Goal: Task Accomplishment & Management: Manage account settings

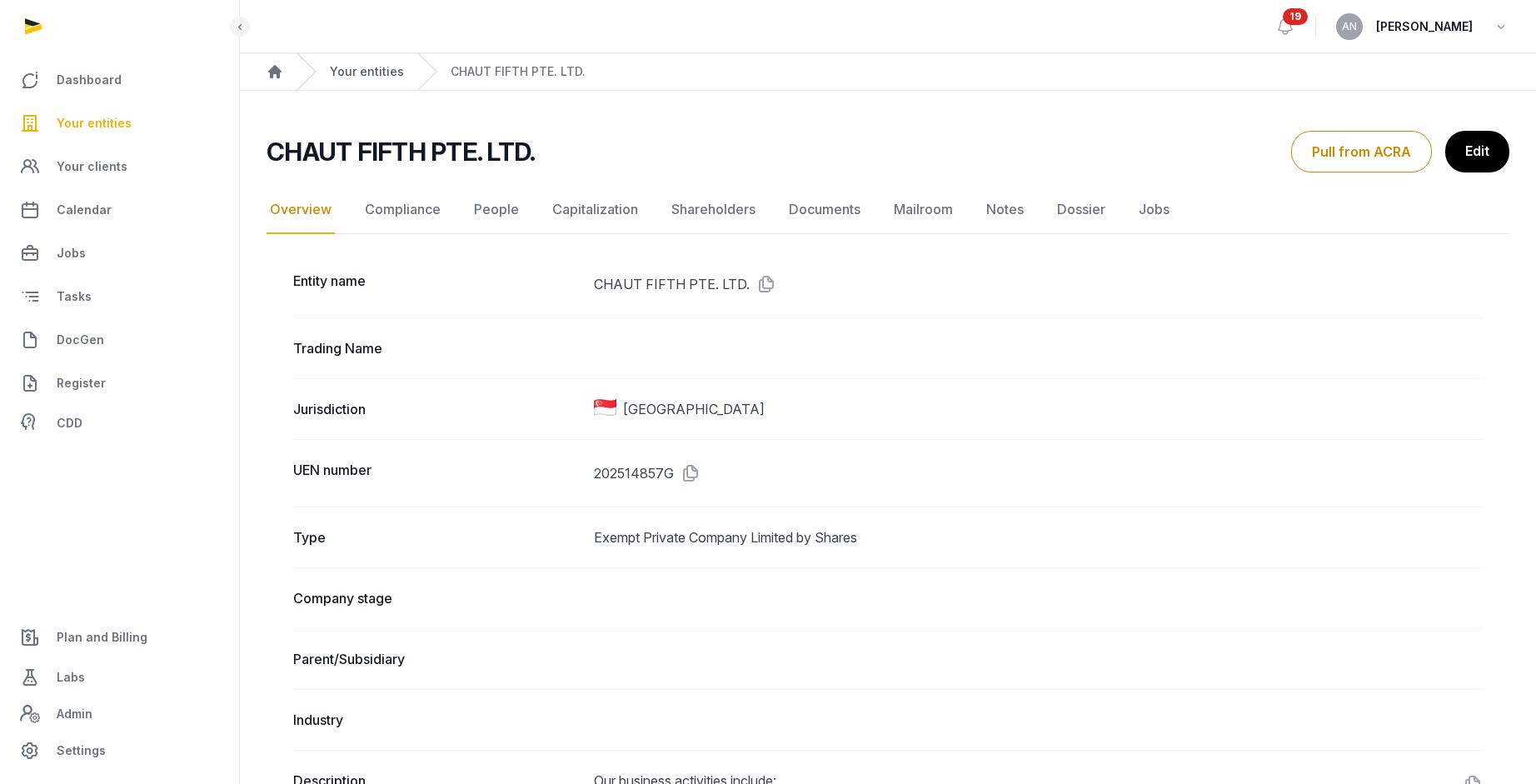
click at [364, 66] on link "Your entities" at bounding box center [367, 72] width 74 height 17
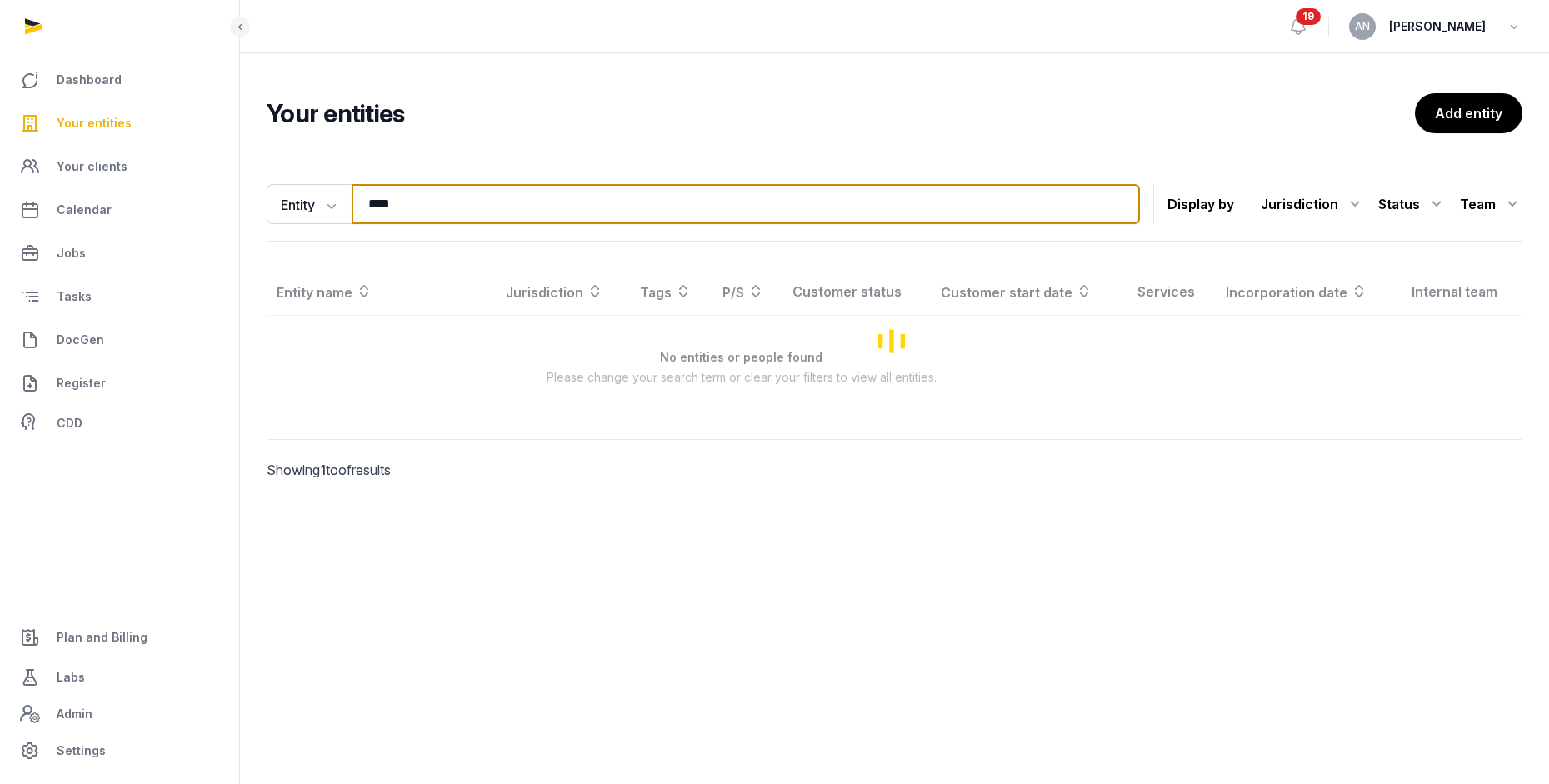
click at [526, 195] on input "****" at bounding box center [745, 203] width 788 height 40
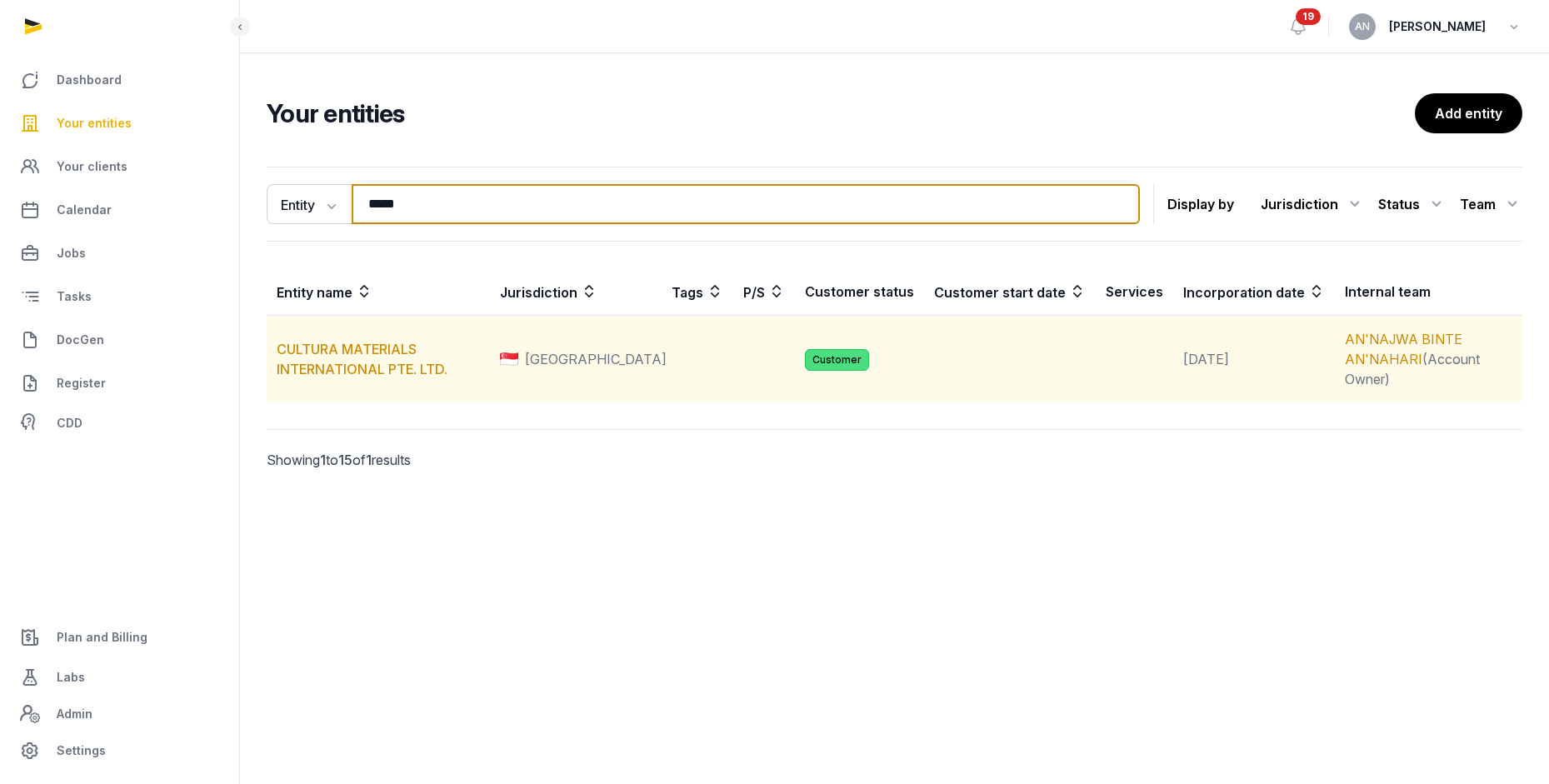
type input "*****"
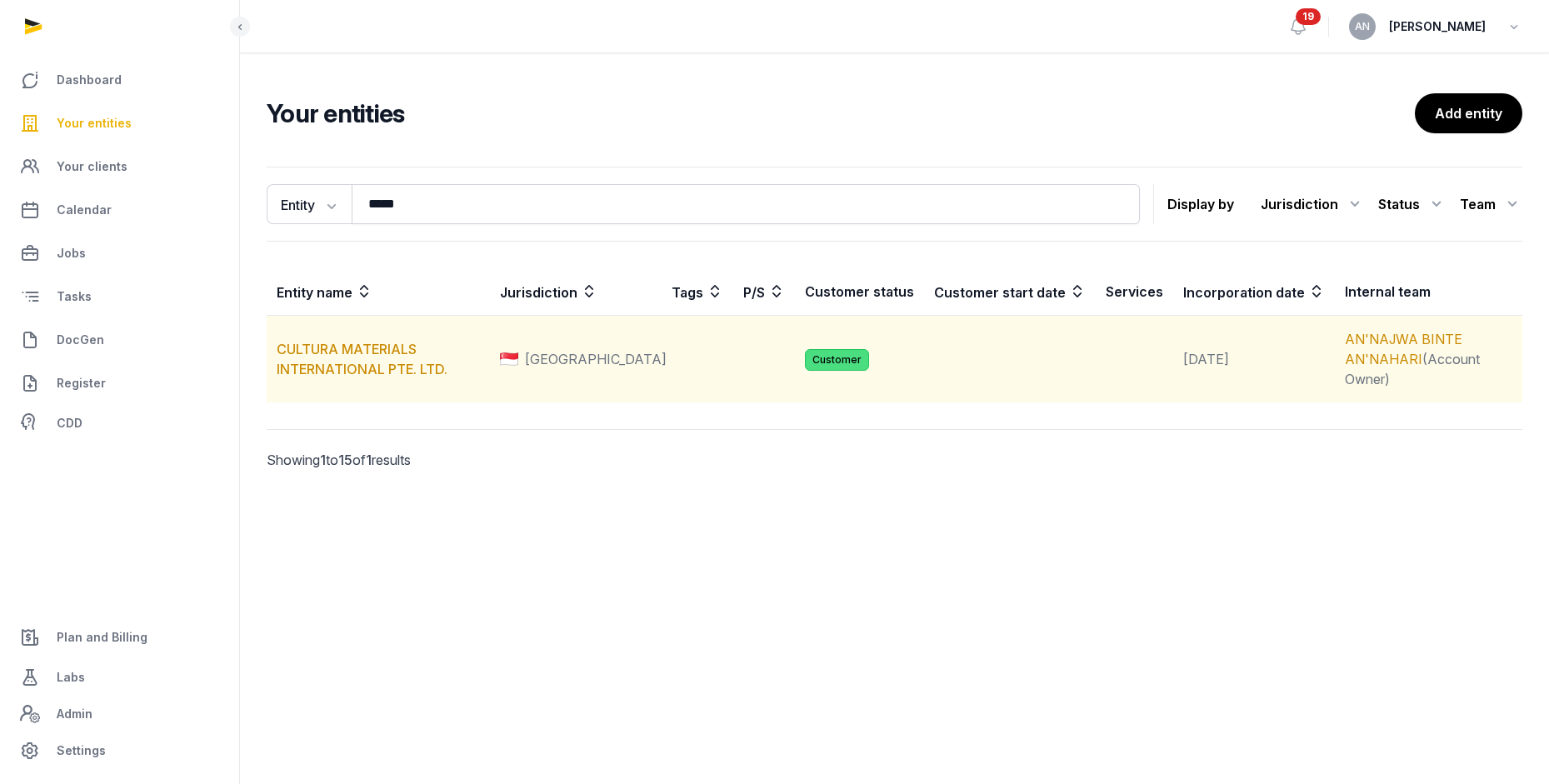
click at [373, 324] on td "CULTURA MATERIALS INTERNATIONAL PTE. LTD." at bounding box center [377, 359] width 223 height 88
click at [372, 340] on link "CULTURA MATERIALS INTERNATIONAL PTE. LTD." at bounding box center [362, 358] width 171 height 37
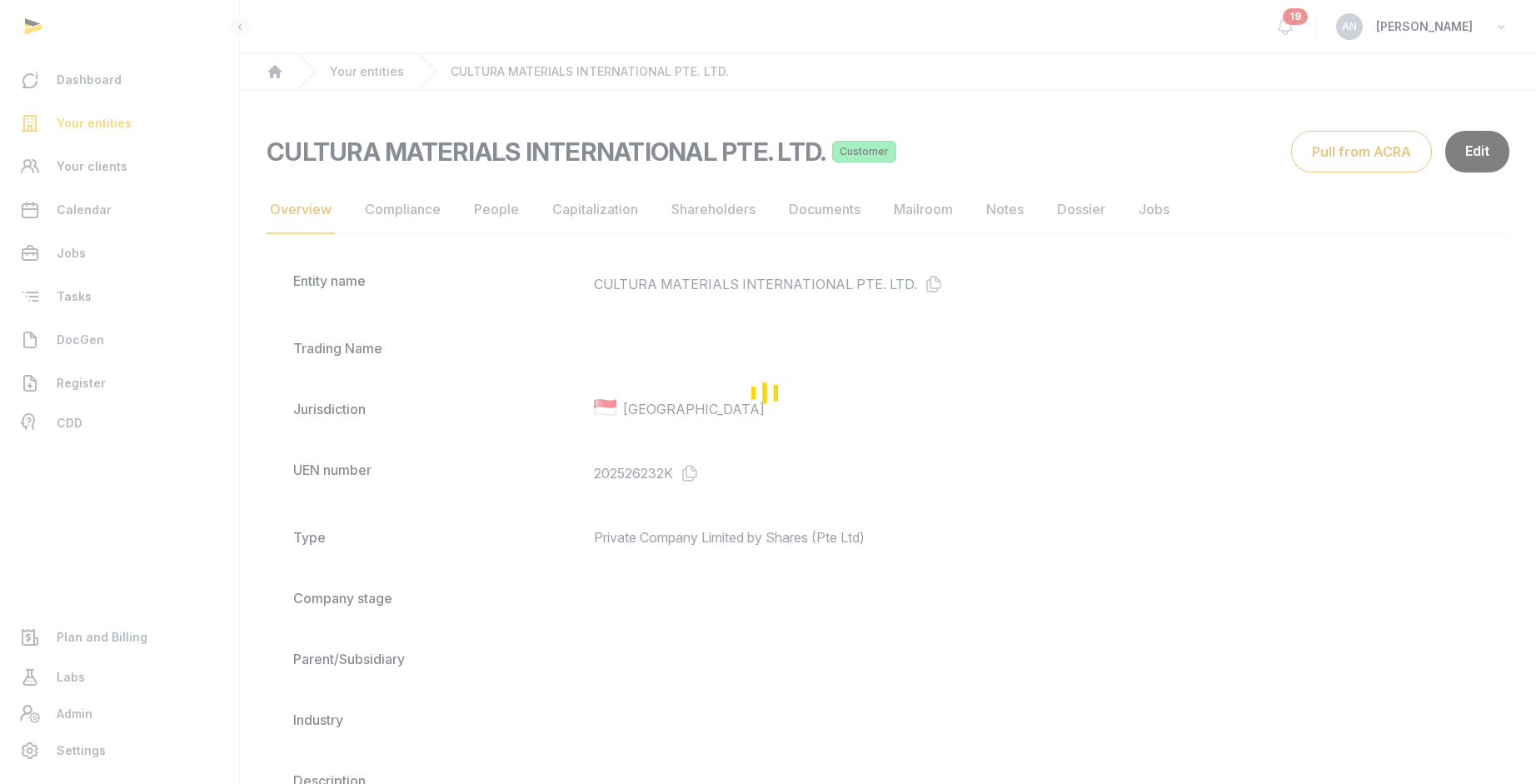
click at [894, 220] on div "Loading" at bounding box center [768, 392] width 1536 height 784
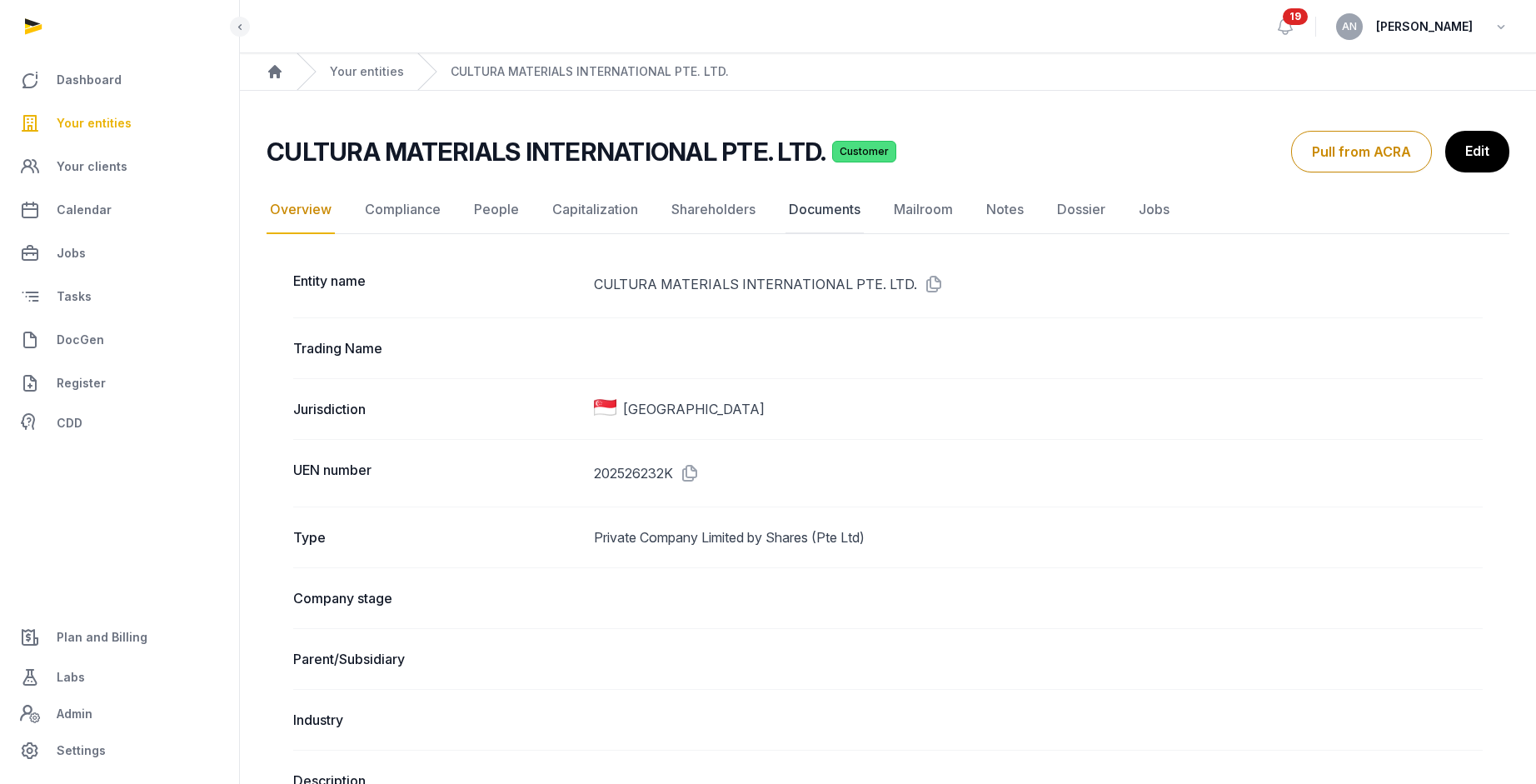
click at [785, 206] on link "Documents" at bounding box center [824, 210] width 78 height 48
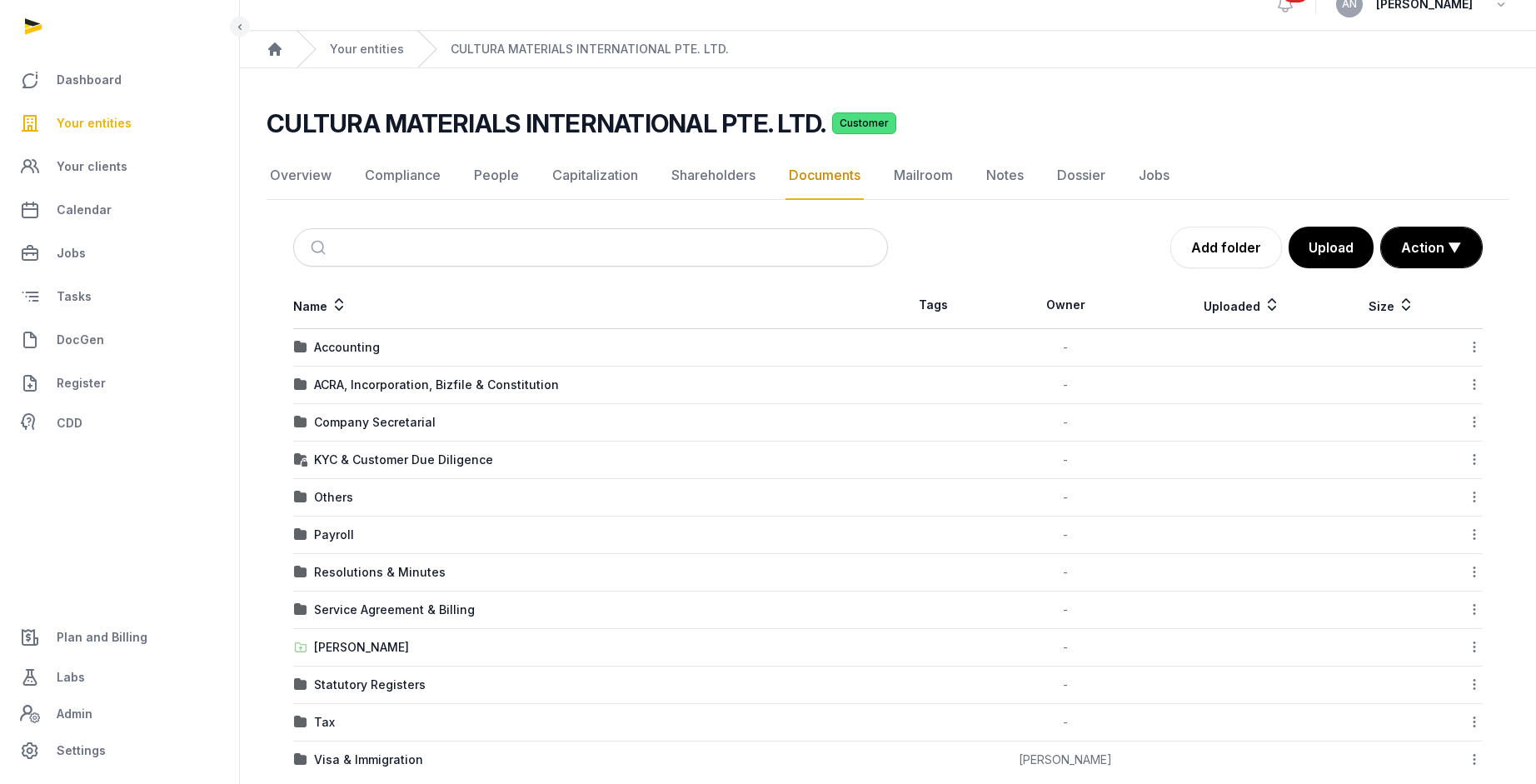
scroll to position [50, 0]
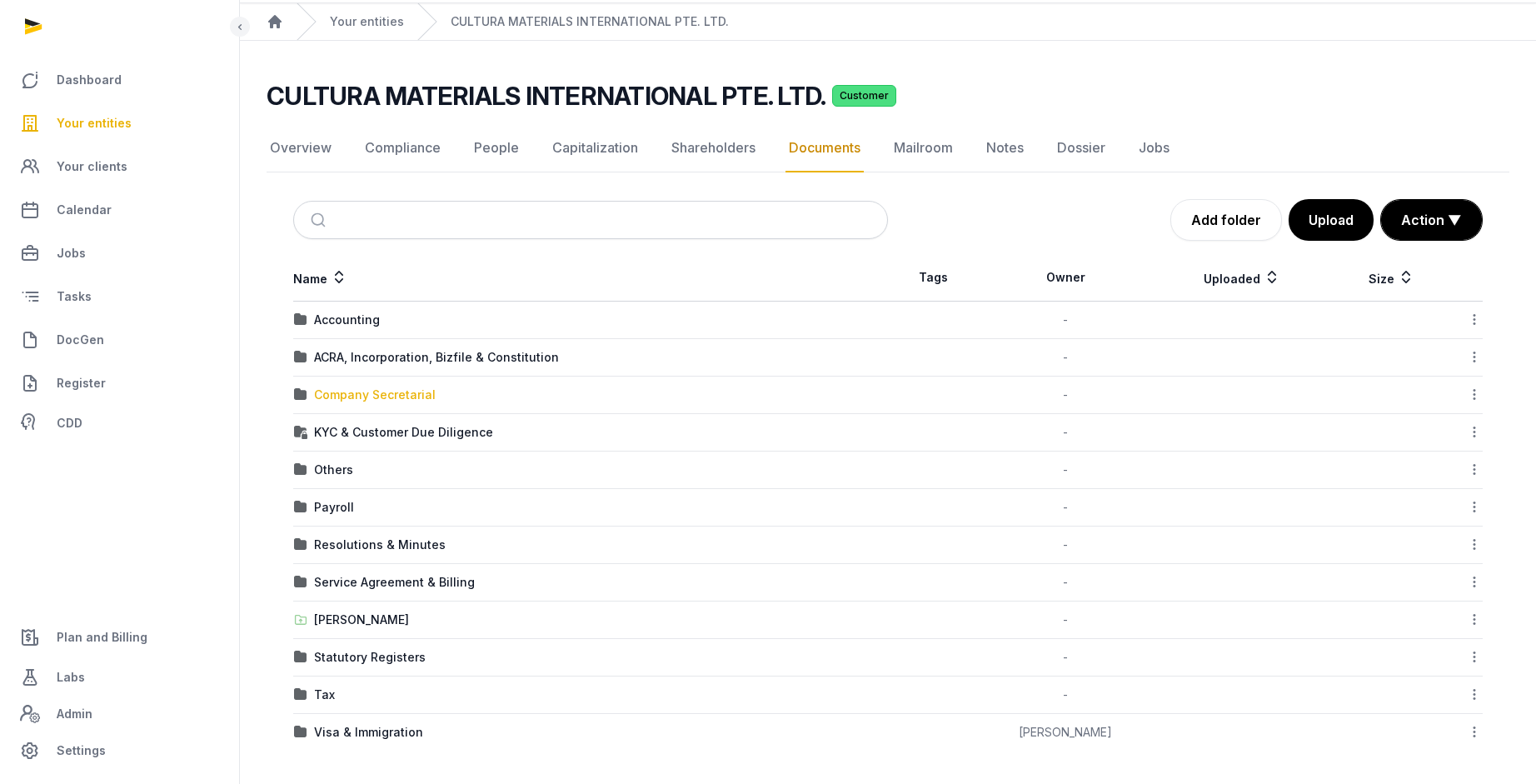
click at [383, 394] on div "Company Secretarial" at bounding box center [375, 394] width 122 height 17
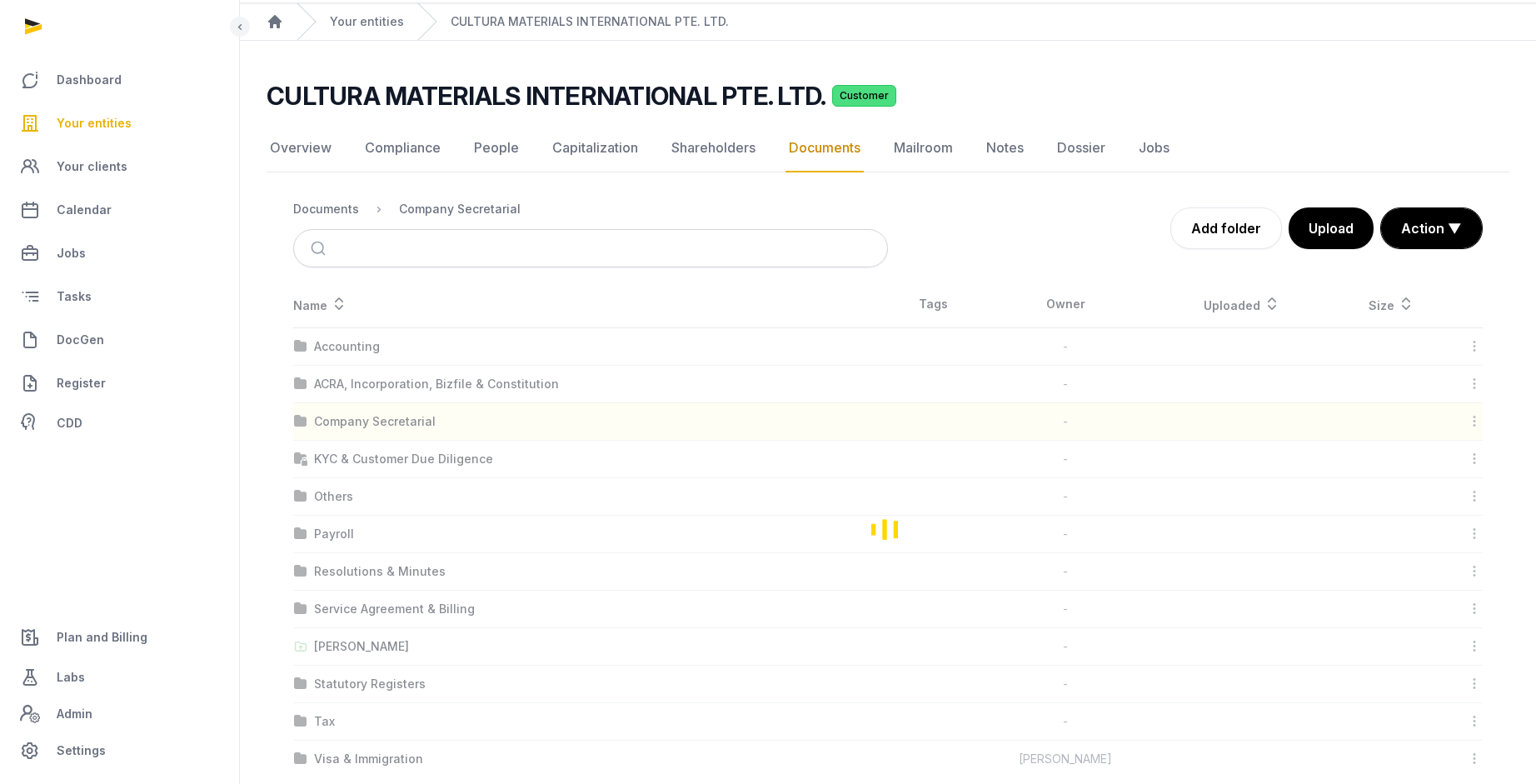
scroll to position [0, 0]
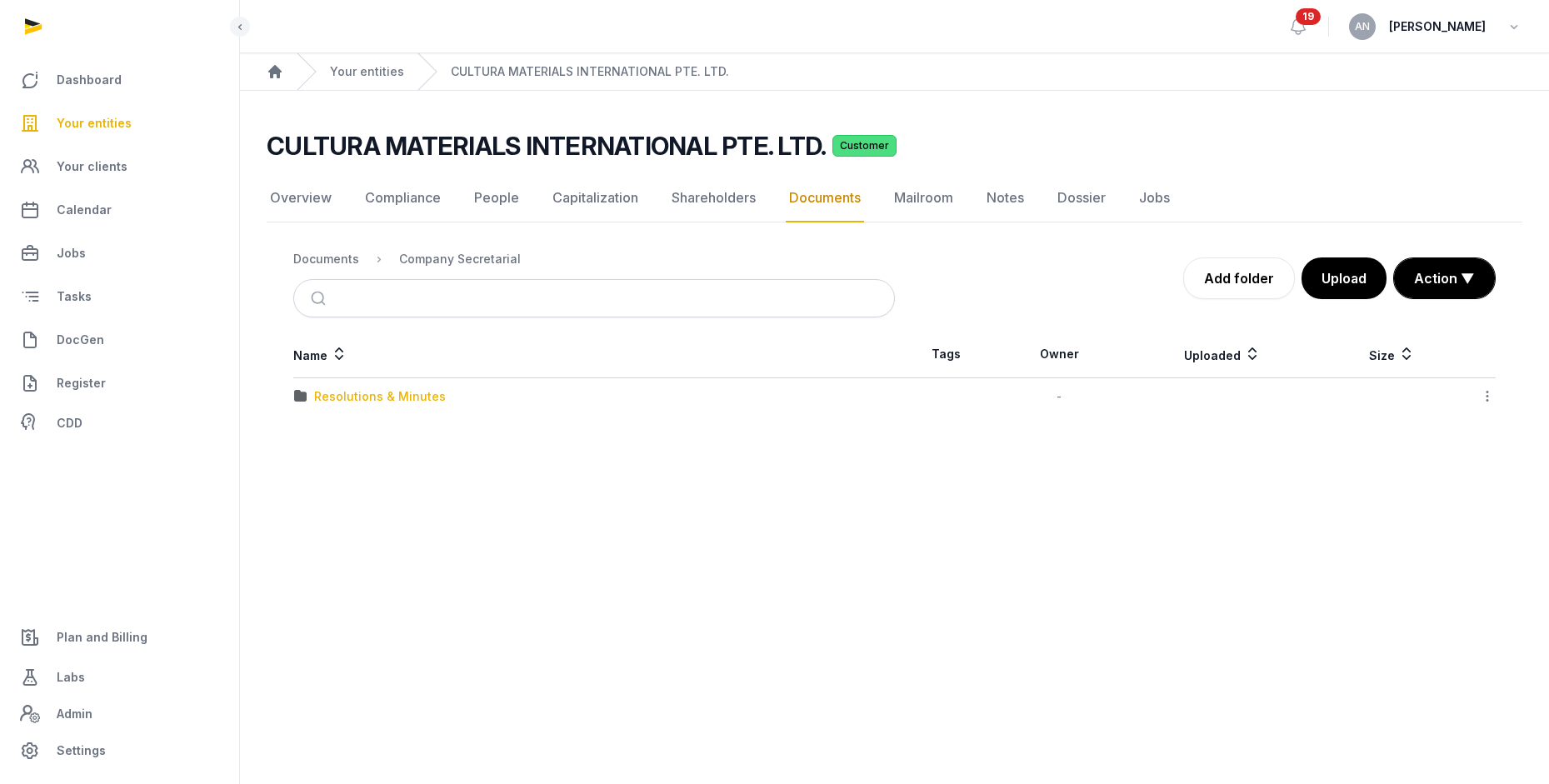
click at [351, 392] on div "Resolutions & Minutes" at bounding box center [379, 396] width 132 height 17
click at [328, 404] on div "2025" at bounding box center [328, 396] width 30 height 17
drag, startPoint x: 333, startPoint y: 402, endPoint x: 340, endPoint y: 418, distance: 17.5
click at [333, 402] on div "Change of Director" at bounding box center [369, 396] width 111 height 17
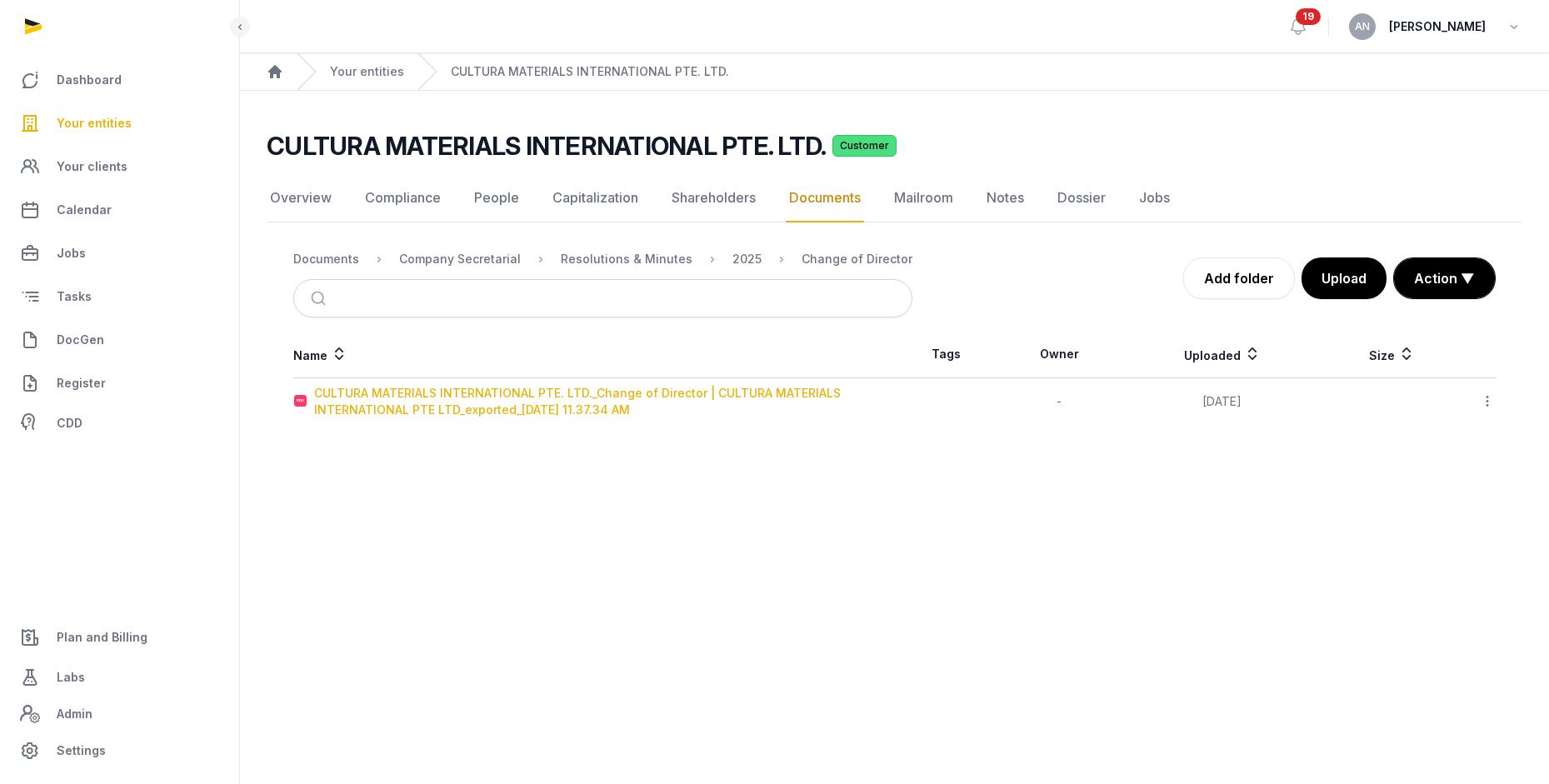
click at [362, 408] on div "CULTURA MATERIALS INTERNATIONAL PTE. LTD._Change of Director | CULTURA MATERIAL…" at bounding box center [603, 401] width 580 height 33
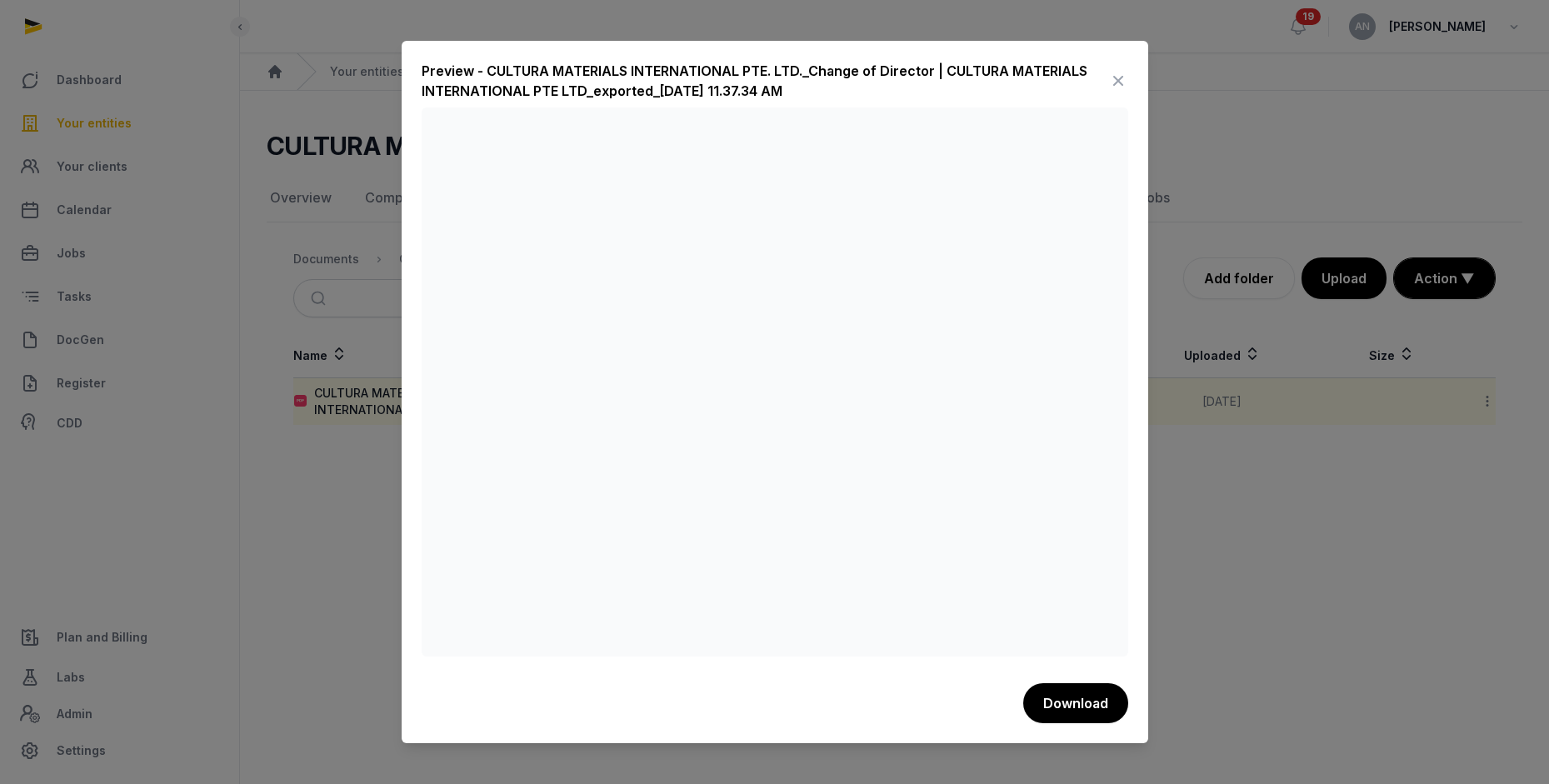
click at [1120, 82] on icon at bounding box center [1118, 81] width 20 height 27
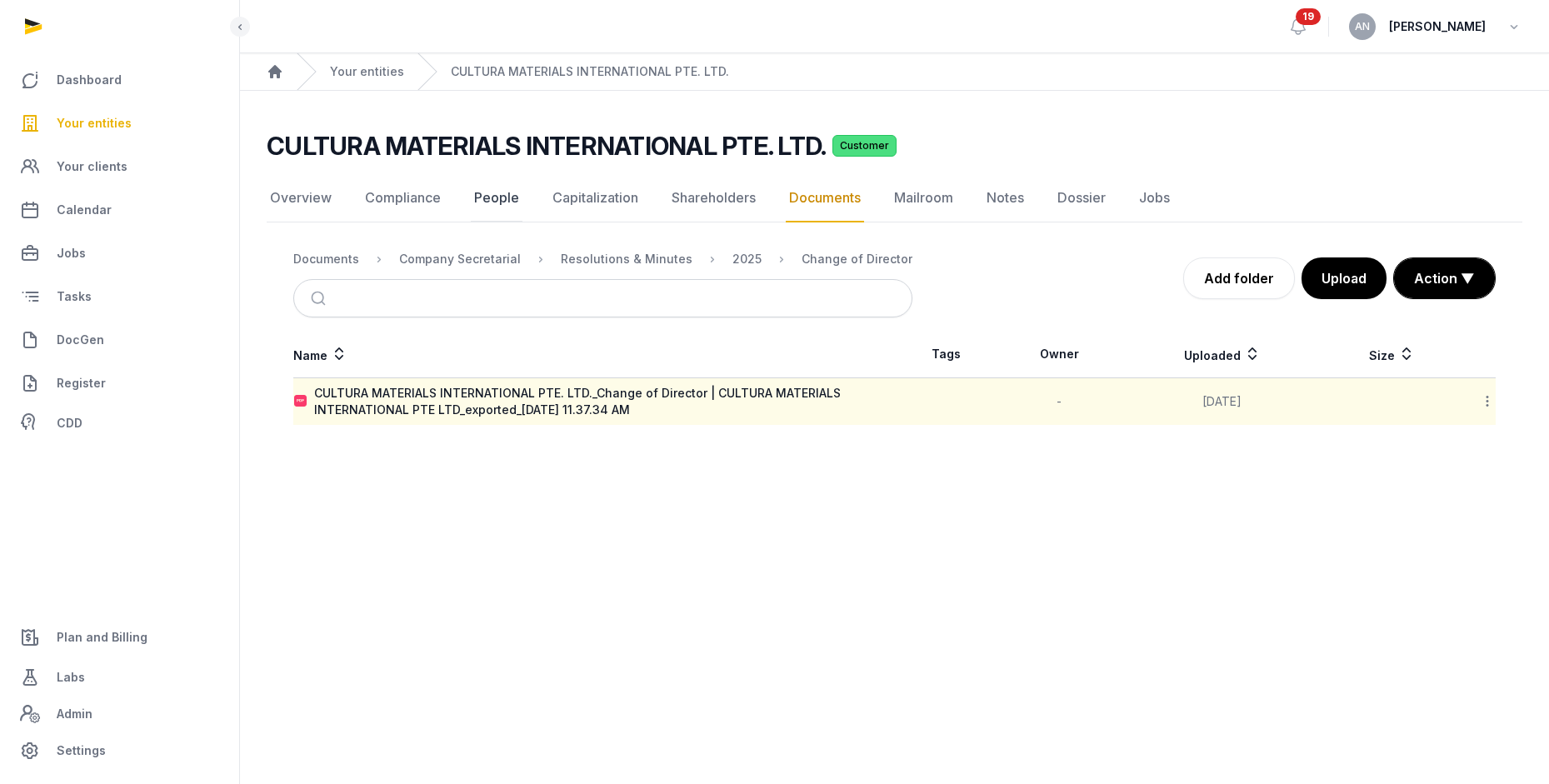
click at [490, 197] on link "People" at bounding box center [497, 198] width 52 height 48
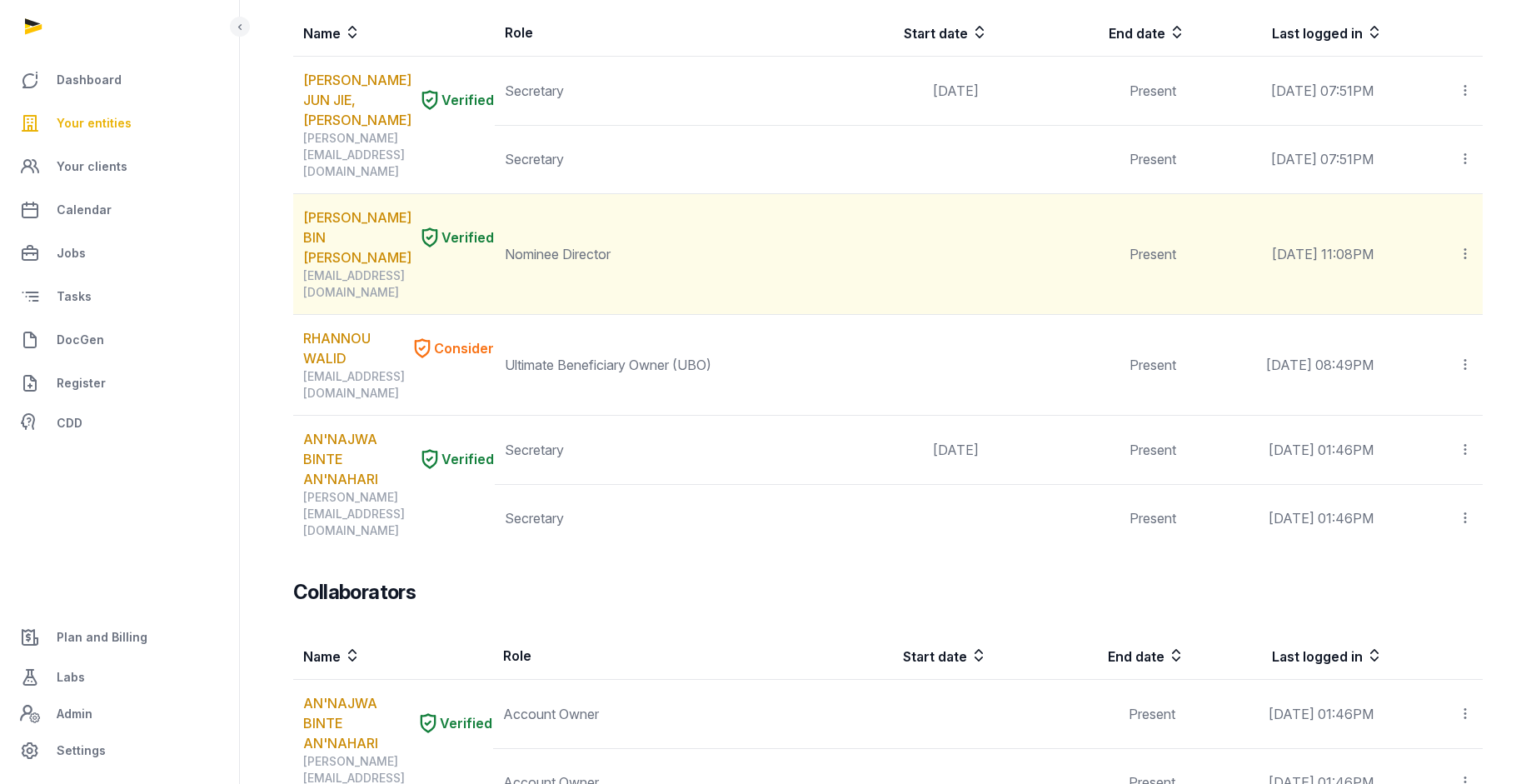
scroll to position [324, 0]
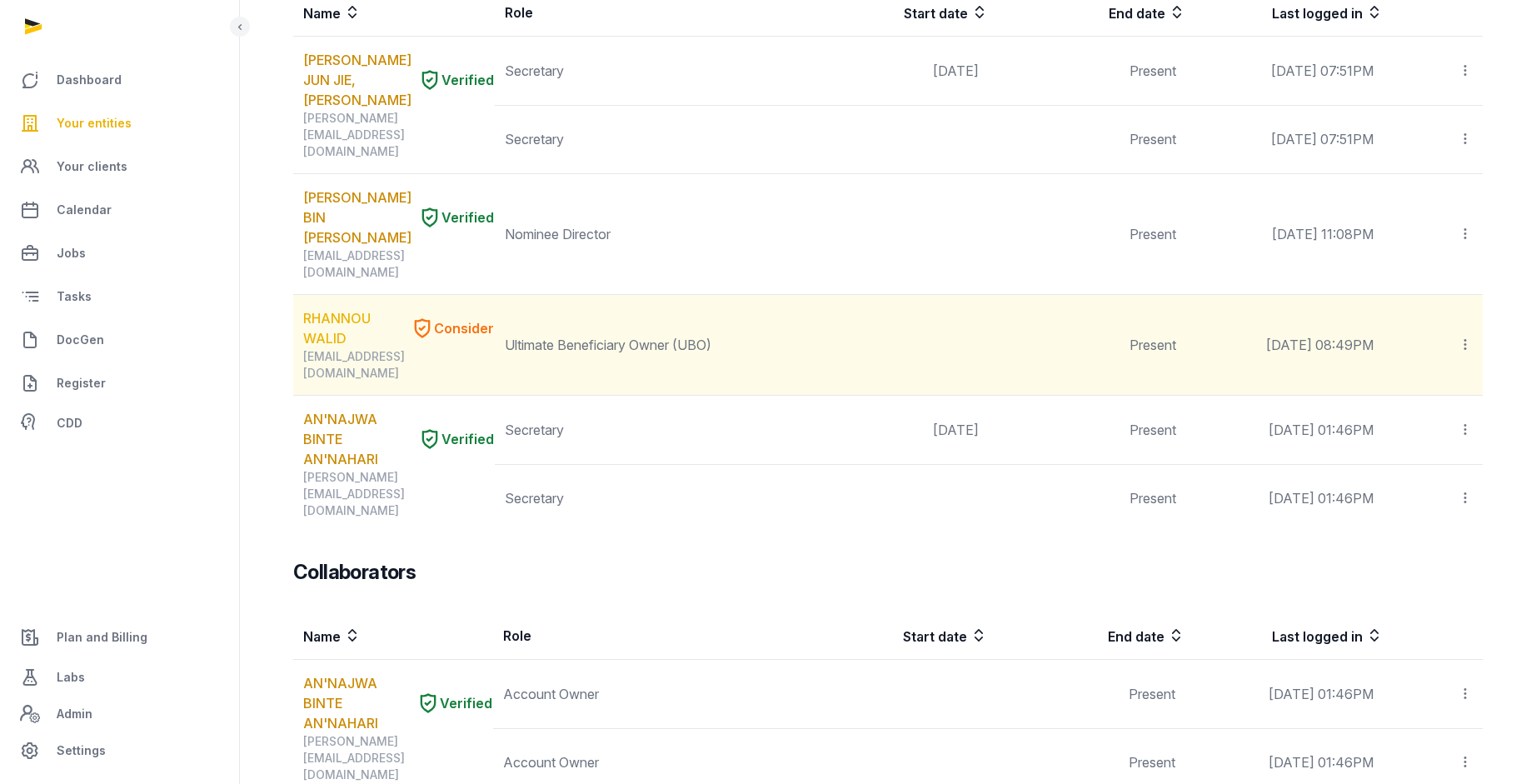
click at [337, 308] on link "RHANNOU WALID" at bounding box center [353, 328] width 100 height 40
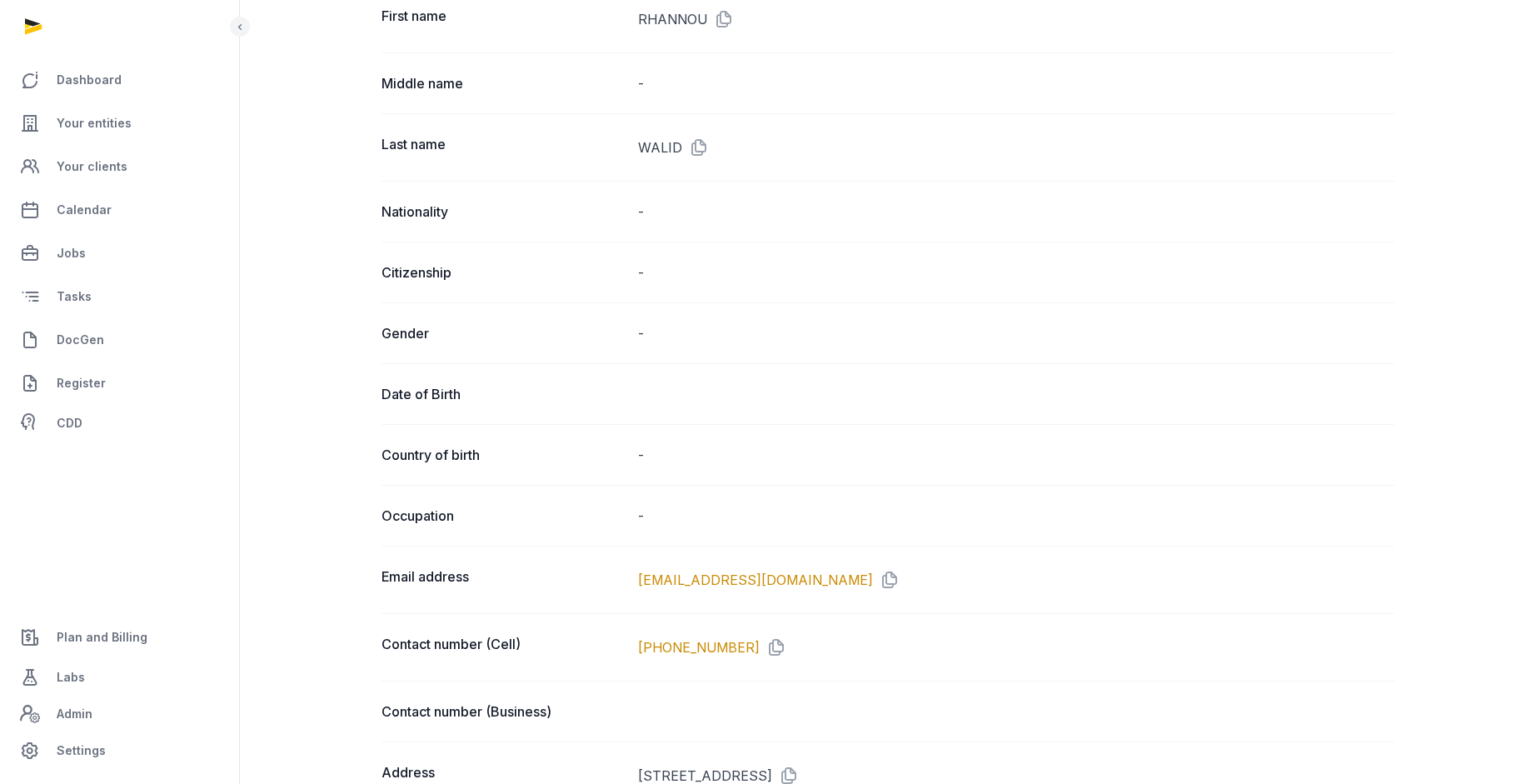
scroll to position [1002, 0]
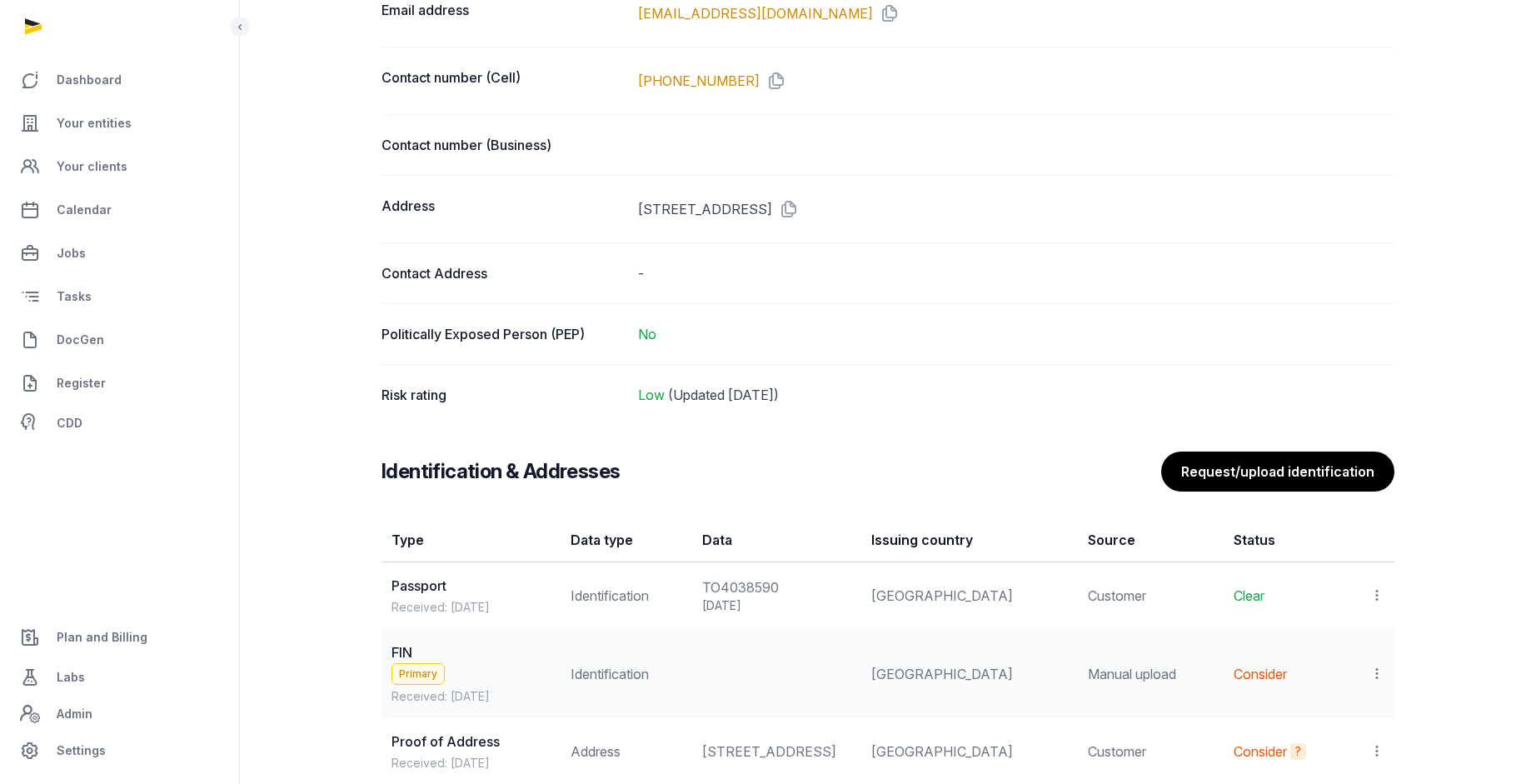
click at [1374, 593] on icon at bounding box center [1376, 595] width 15 height 18
click at [1352, 632] on span "View" at bounding box center [1352, 640] width 30 height 17
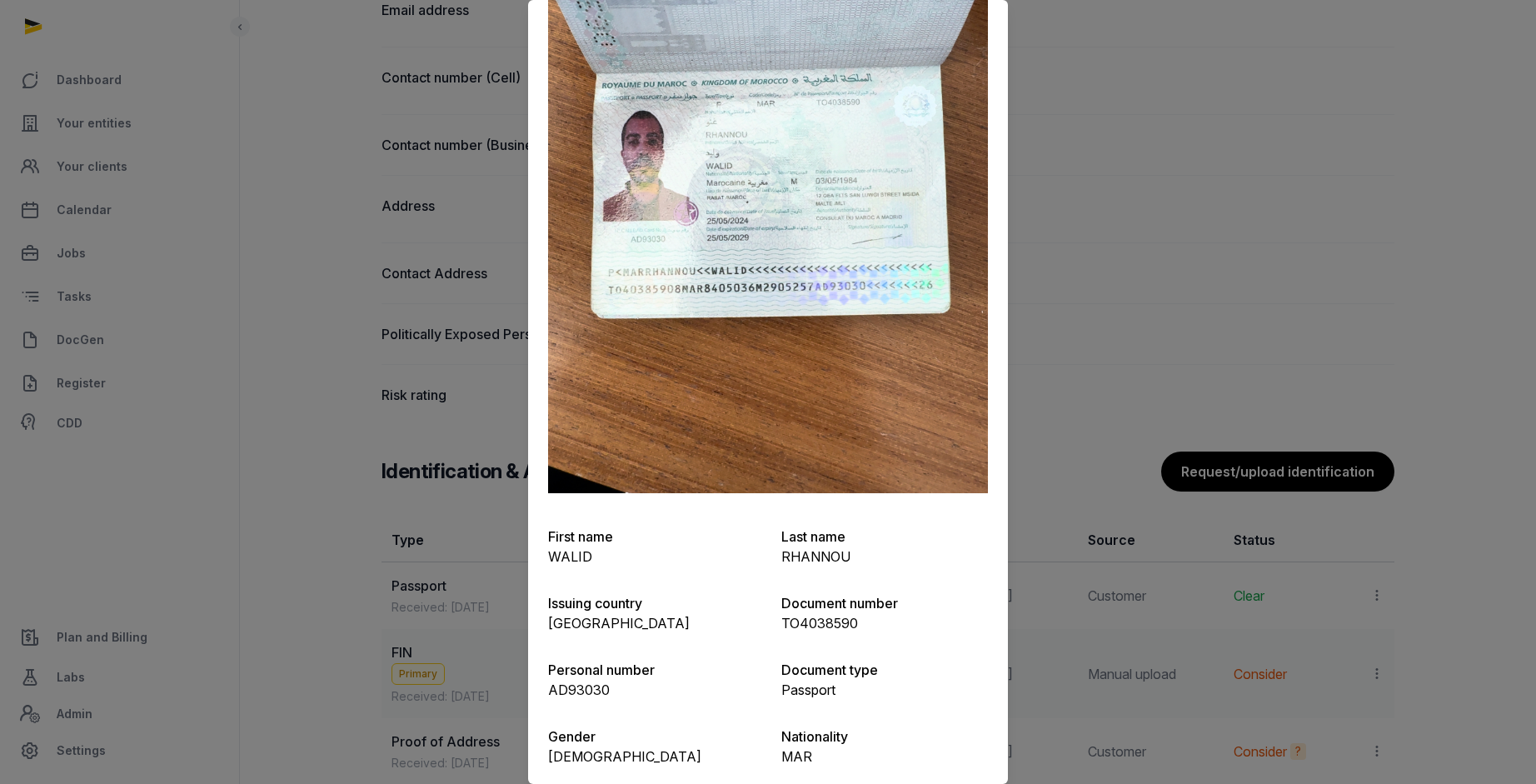
scroll to position [407, 0]
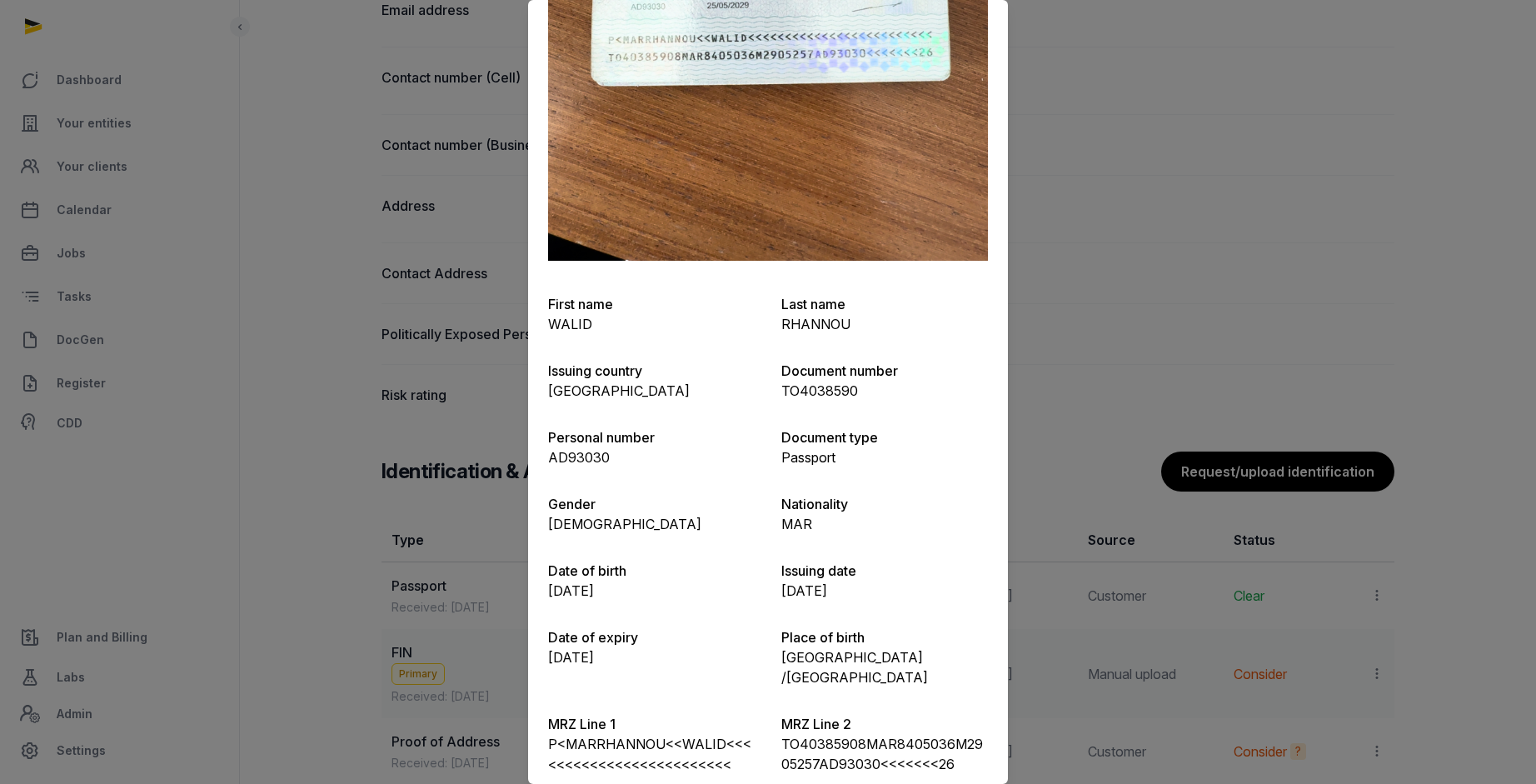
click at [471, 270] on div at bounding box center [768, 392] width 1536 height 784
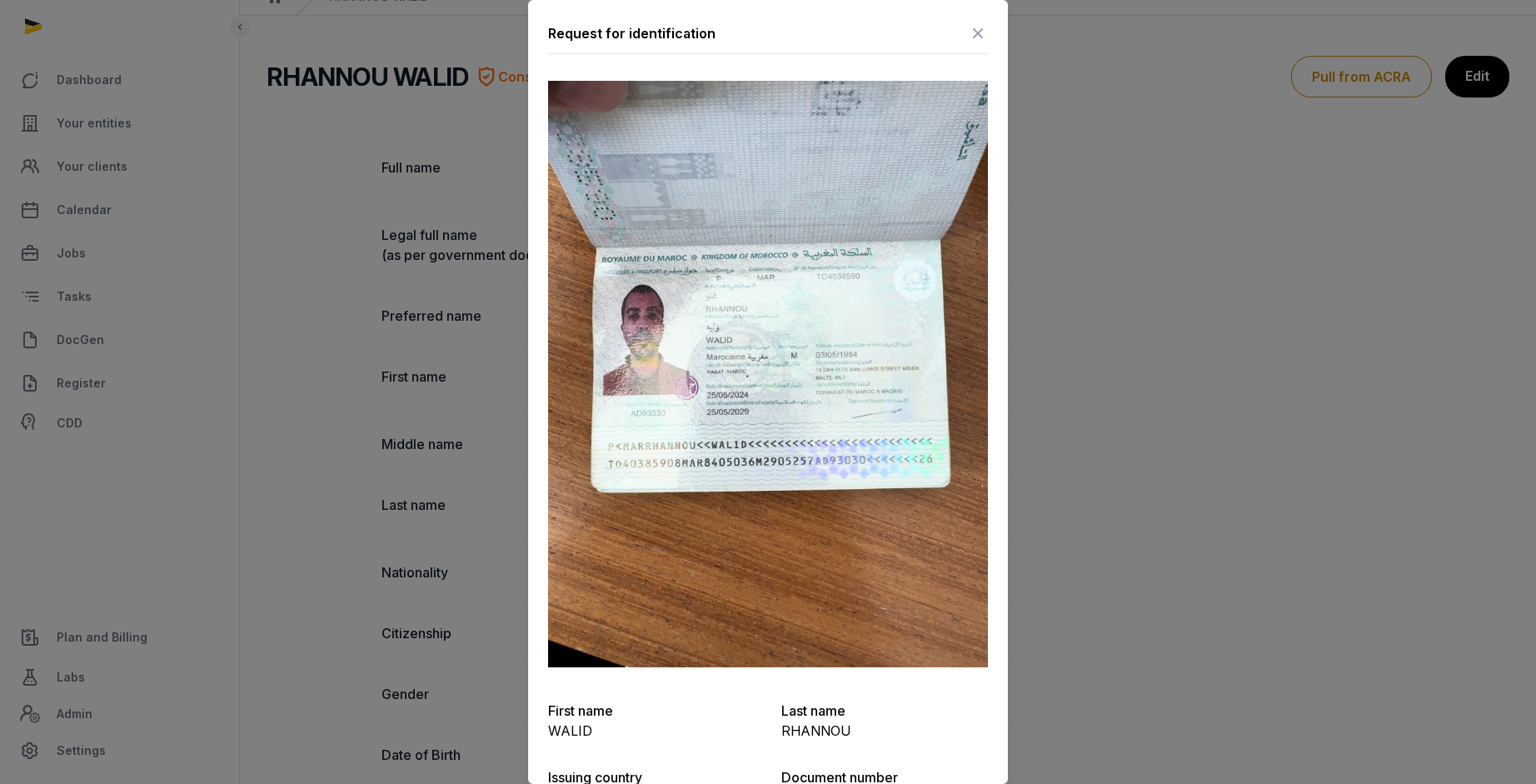
scroll to position [0, 0]
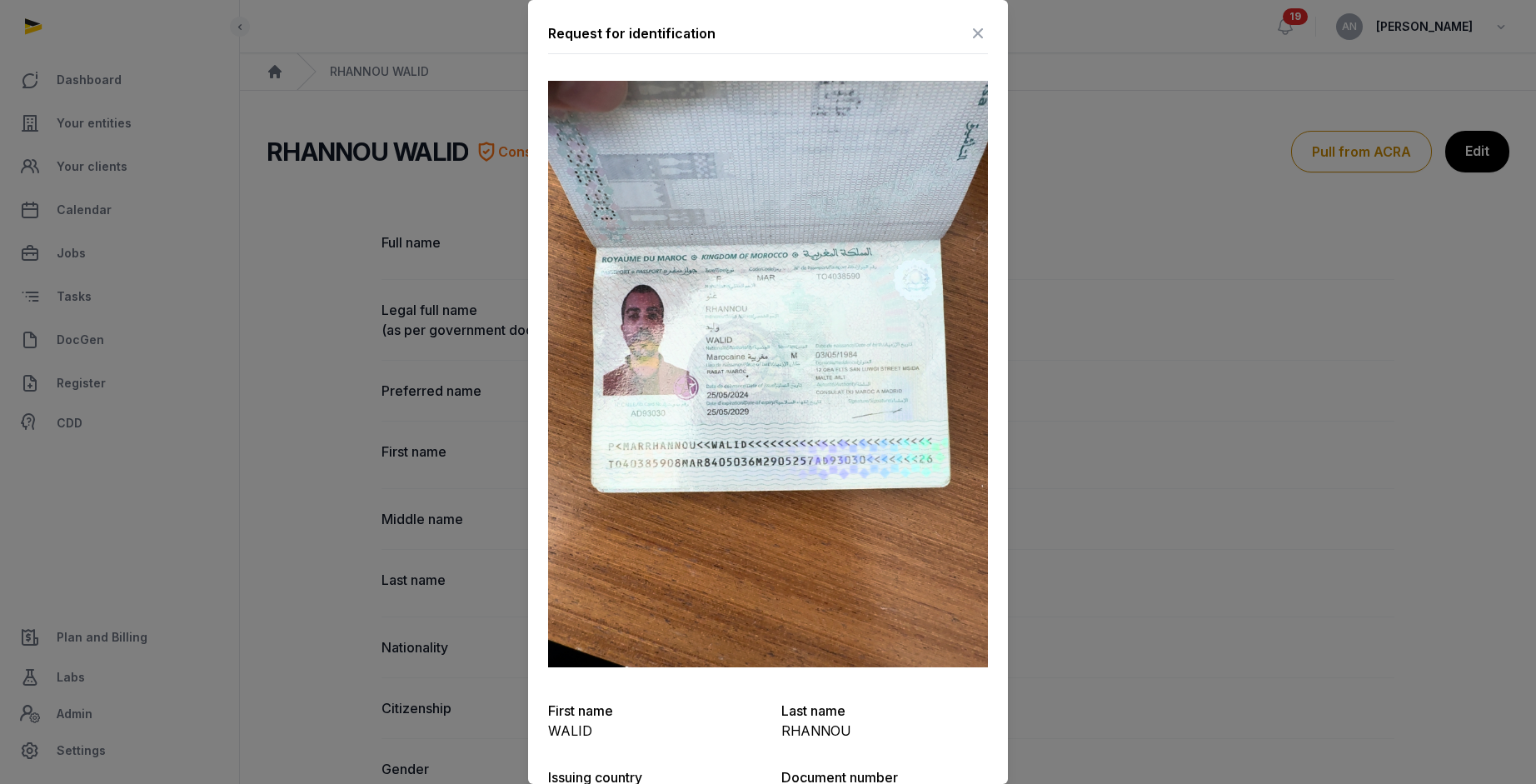
click at [969, 34] on icon at bounding box center [978, 33] width 20 height 27
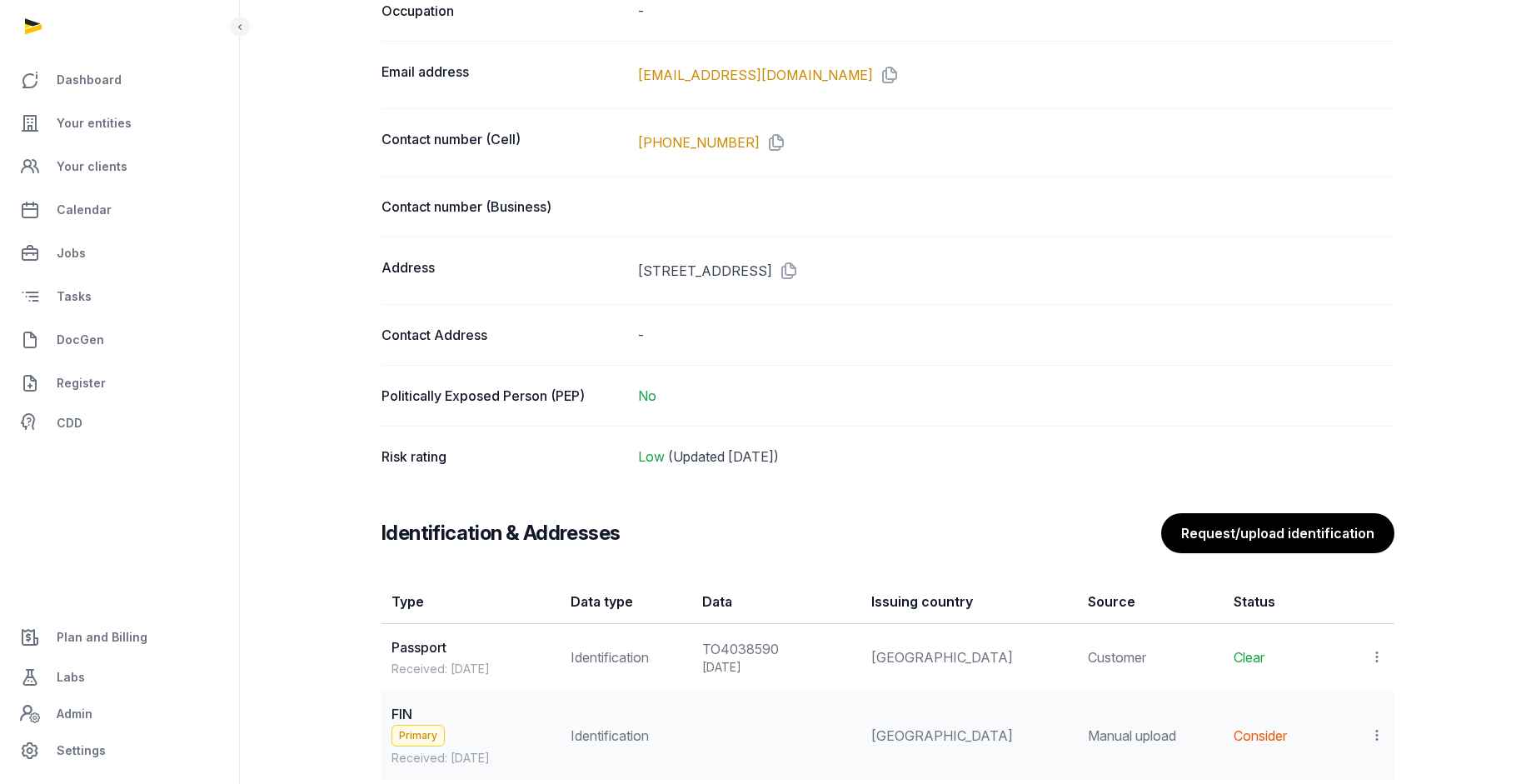
scroll to position [1697, 0]
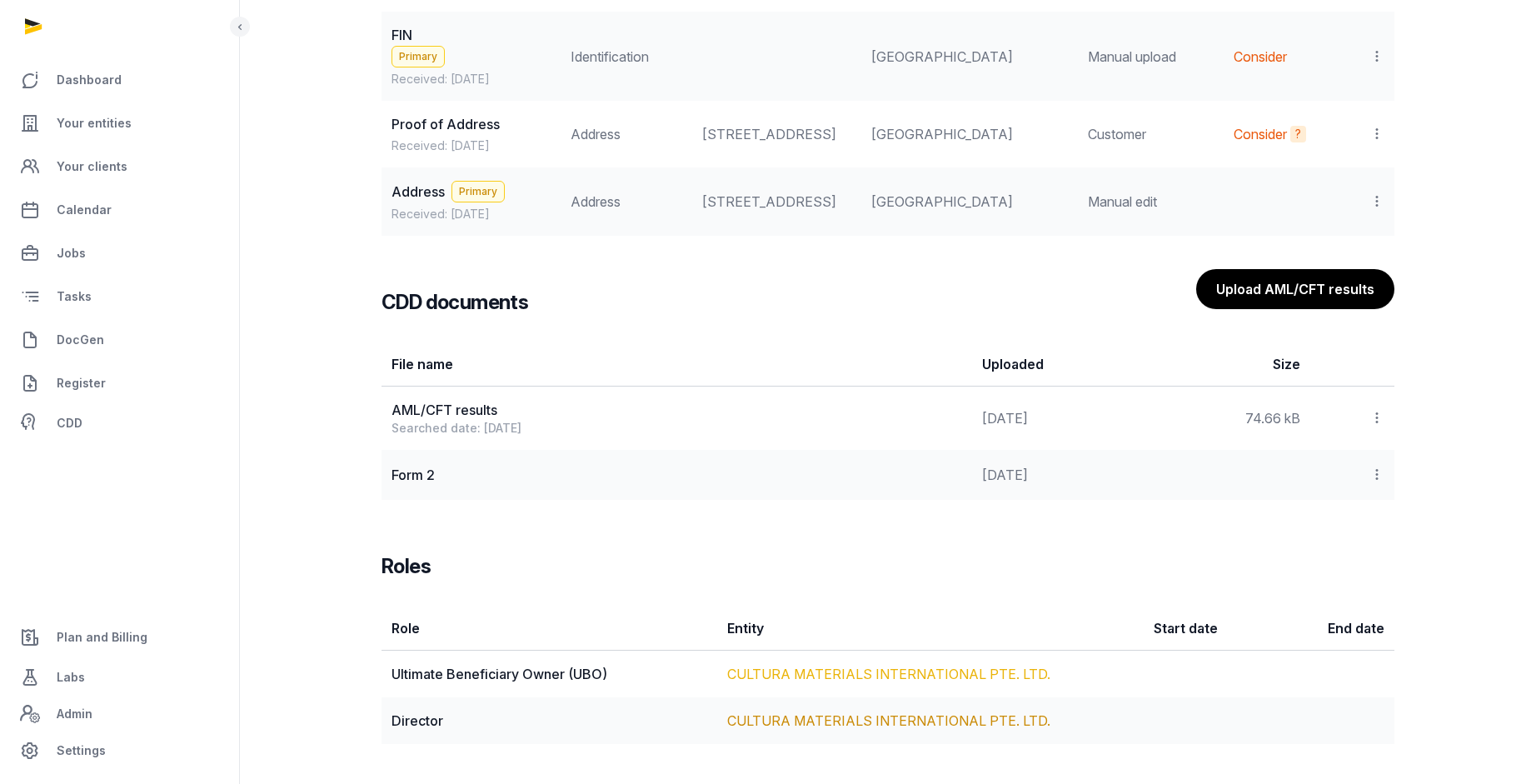
click at [859, 677] on link "CULTURA MATERIALS INTERNATIONAL PTE. LTD." at bounding box center [888, 674] width 324 height 17
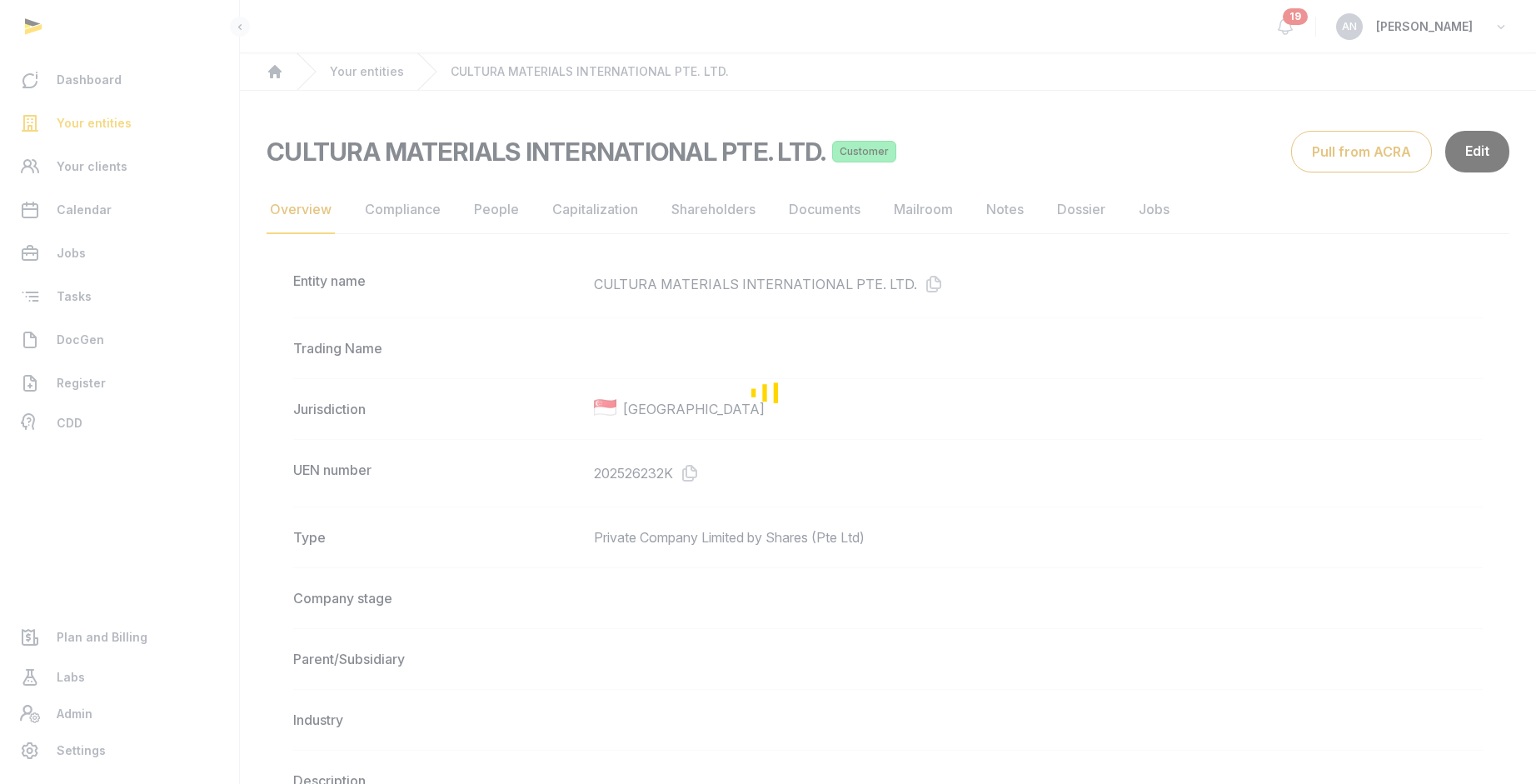
click at [479, 191] on div "Loading" at bounding box center [768, 392] width 1536 height 784
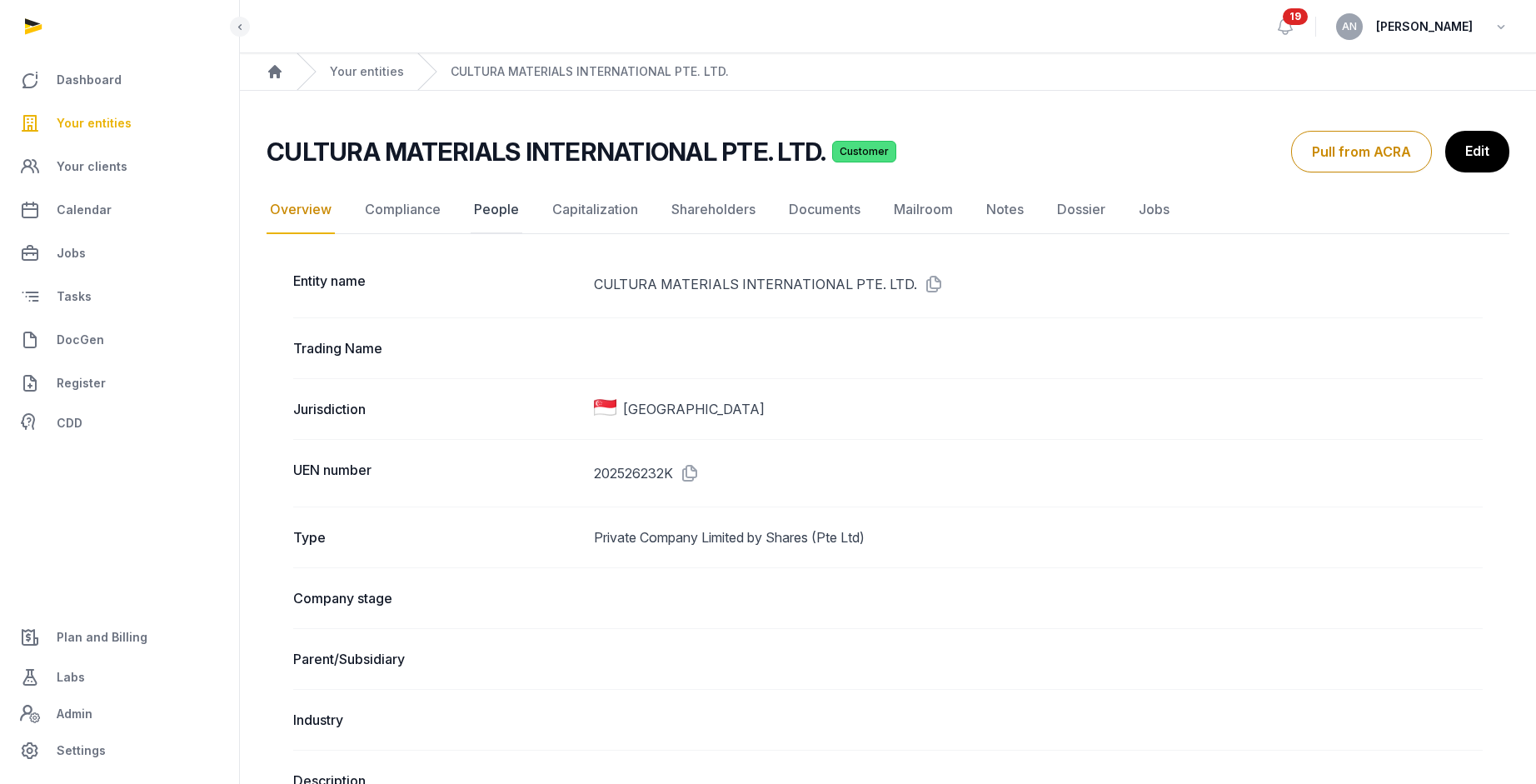
click at [489, 207] on link "People" at bounding box center [496, 210] width 52 height 48
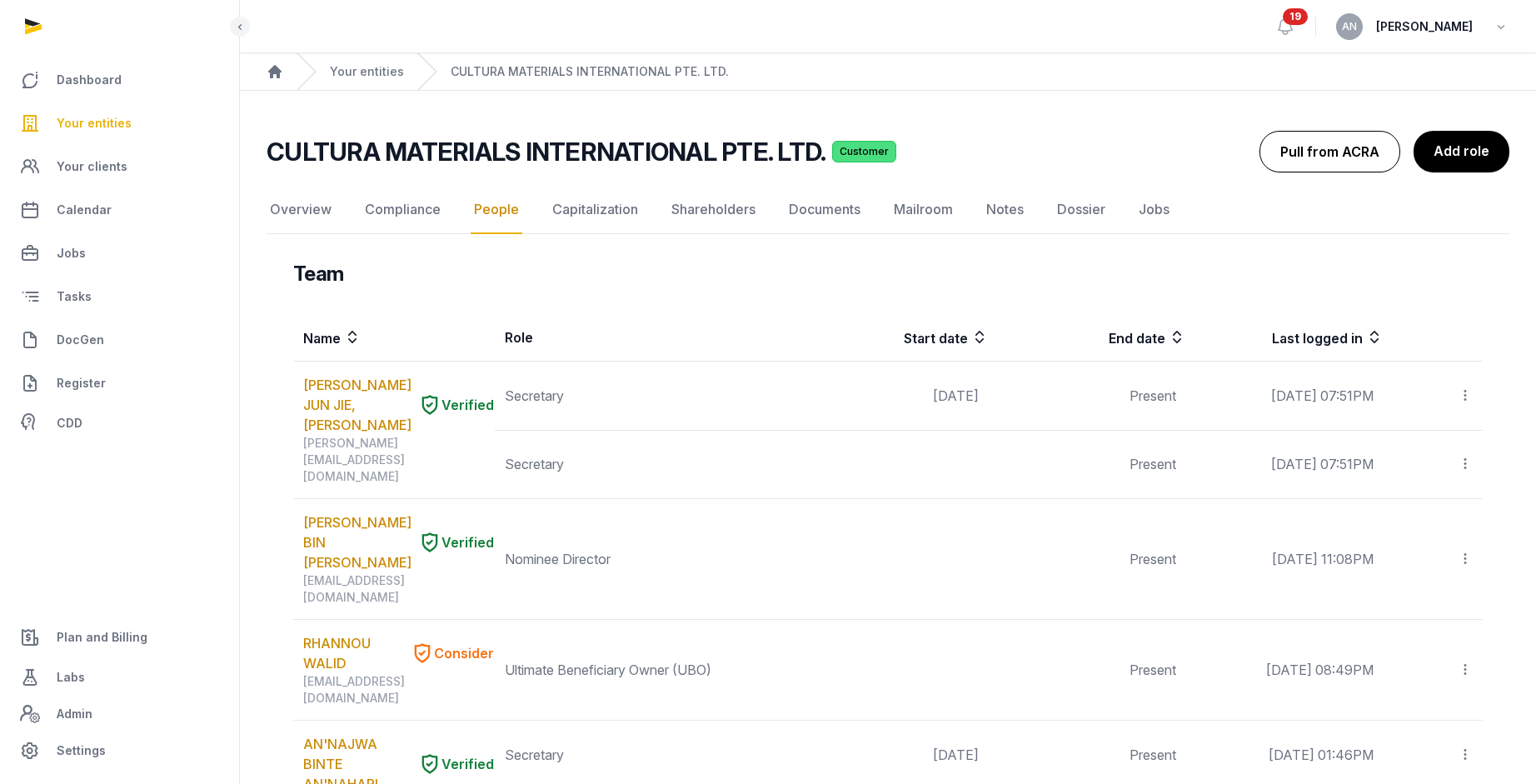
click at [1327, 156] on button "Pull from ACRA" at bounding box center [1329, 151] width 141 height 41
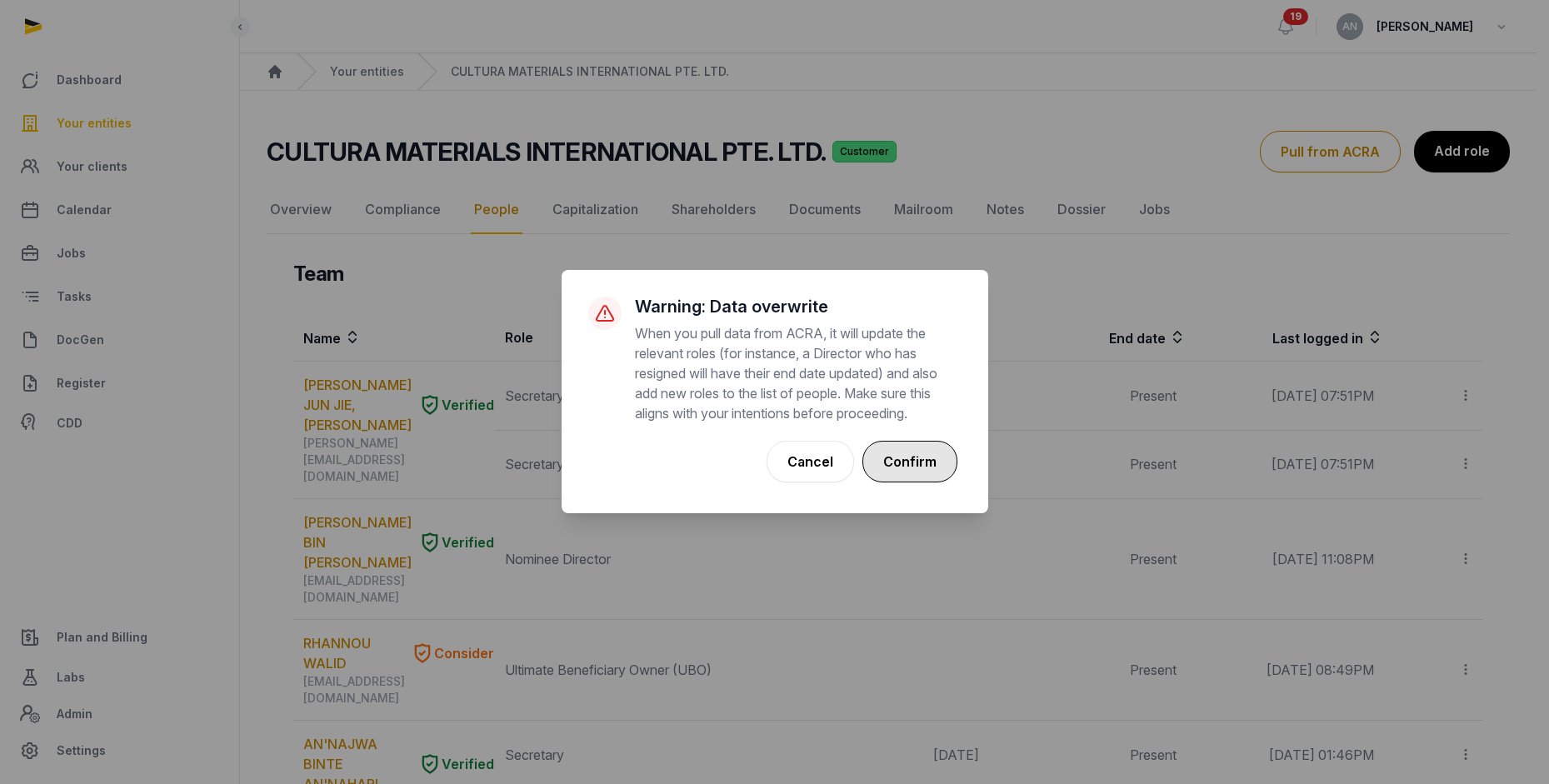
click at [935, 468] on button "Confirm" at bounding box center [910, 461] width 95 height 41
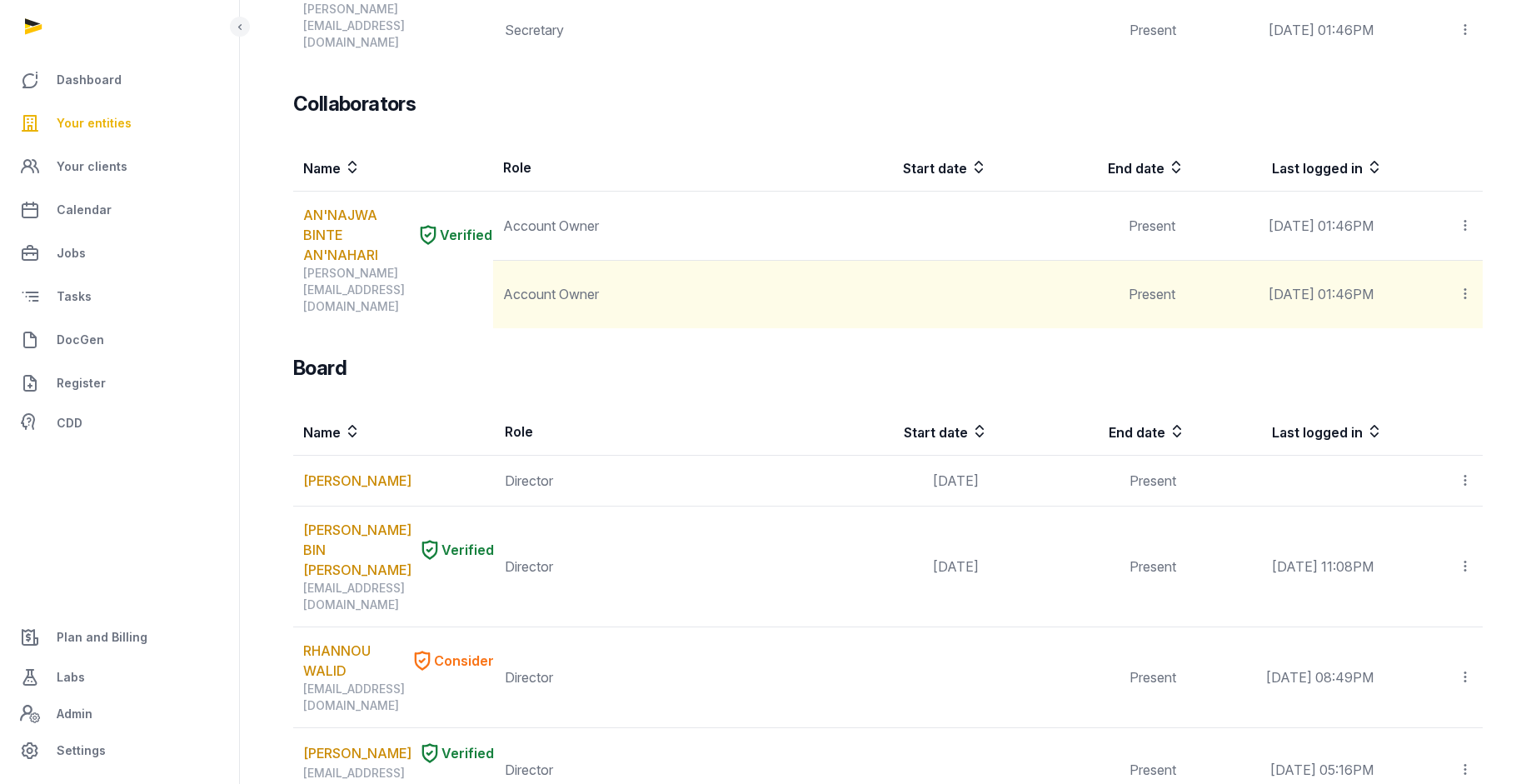
scroll to position [935, 0]
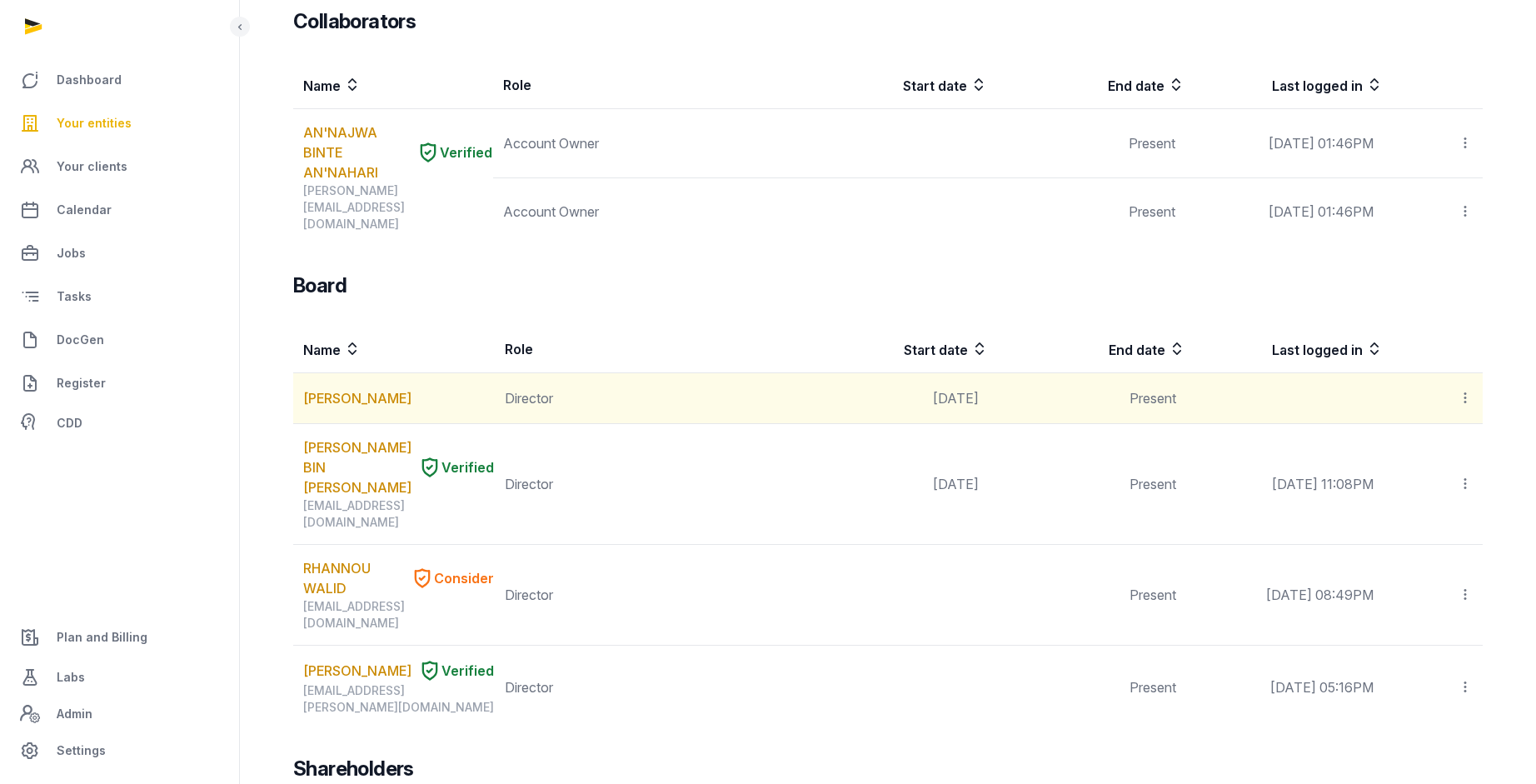
click at [1463, 389] on icon at bounding box center [1464, 398] width 15 height 18
click at [1460, 493] on div "Delete" at bounding box center [1405, 509] width 134 height 33
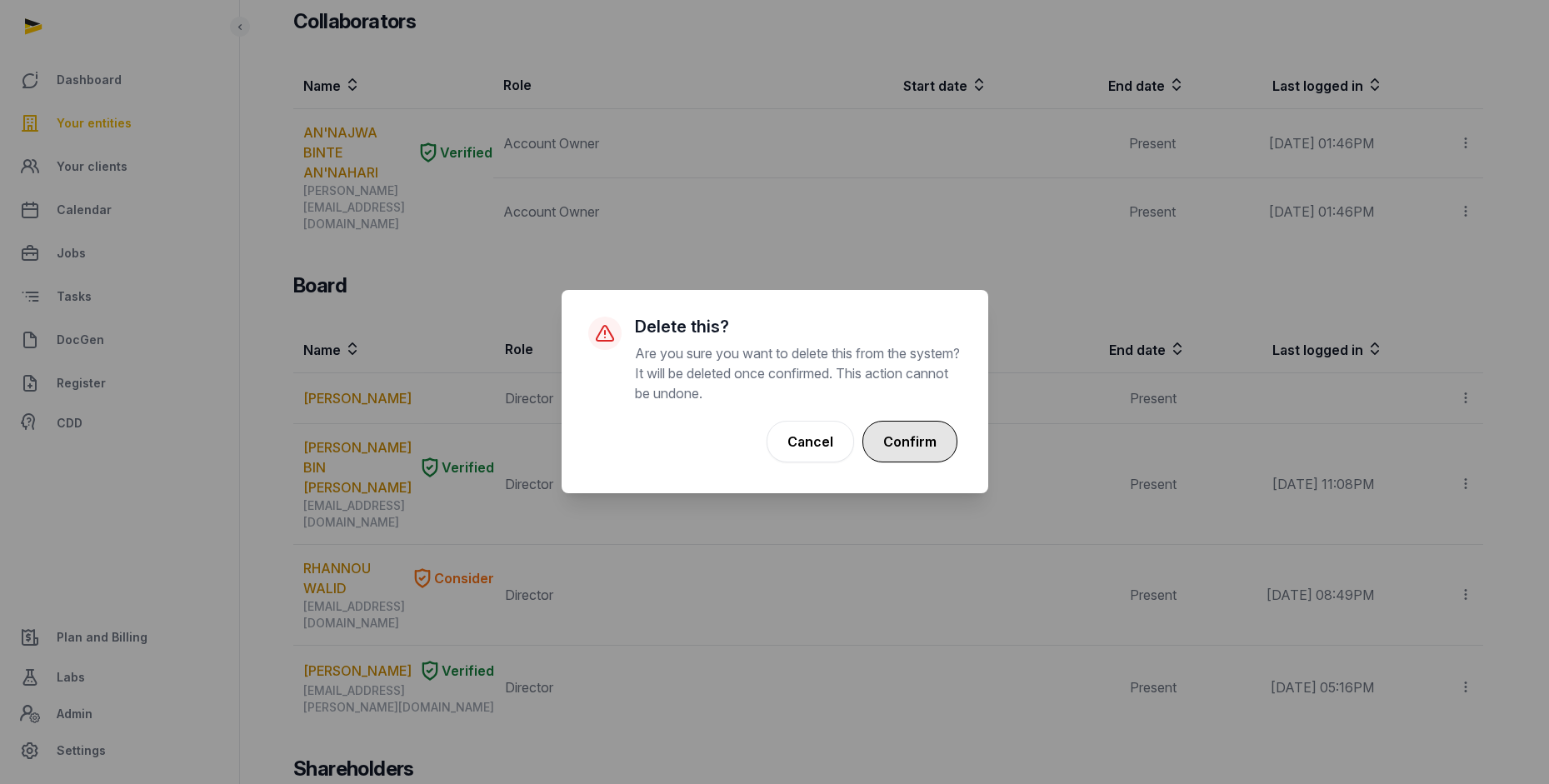
click at [896, 449] on button "Confirm" at bounding box center [910, 441] width 95 height 41
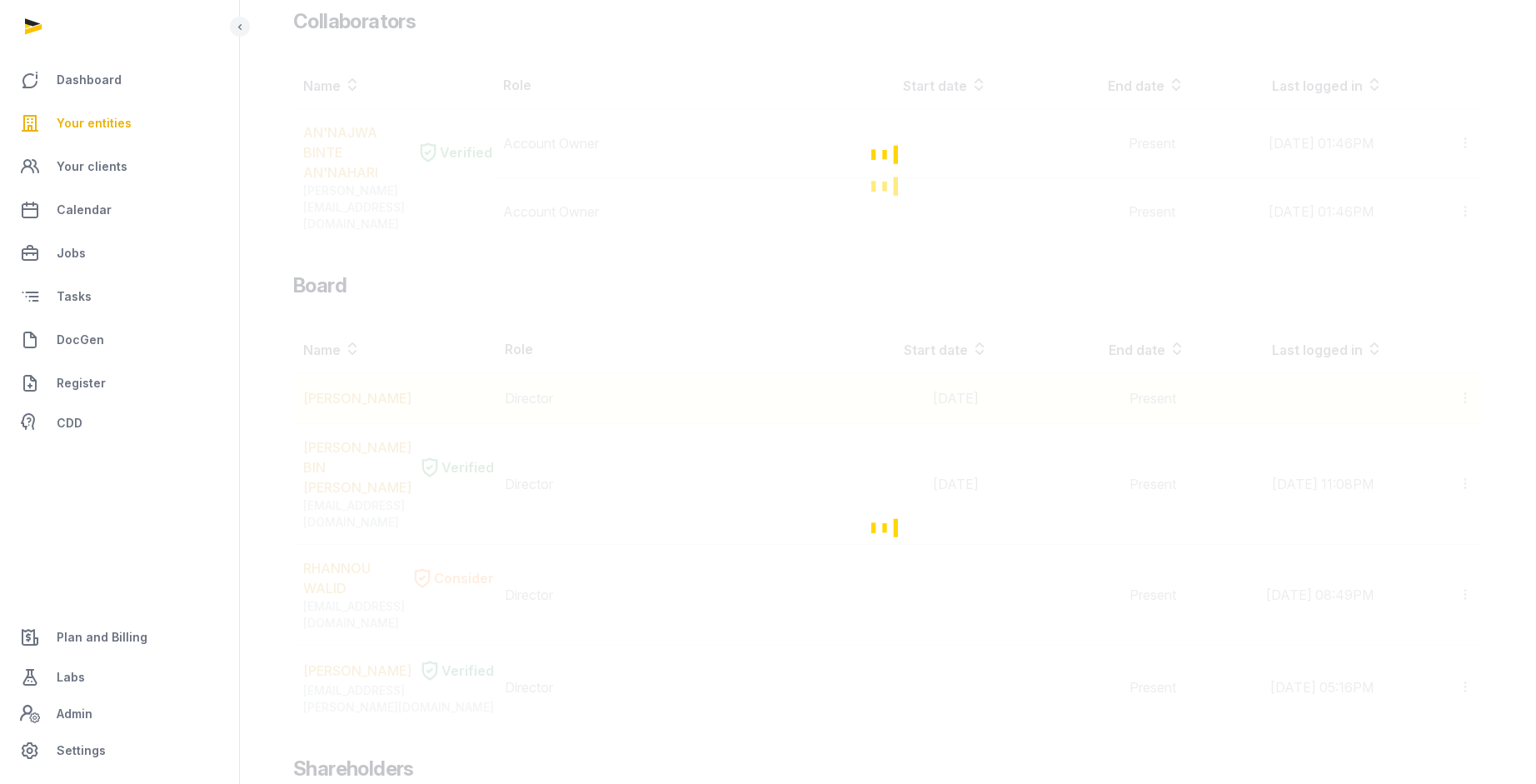
scroll to position [884, 0]
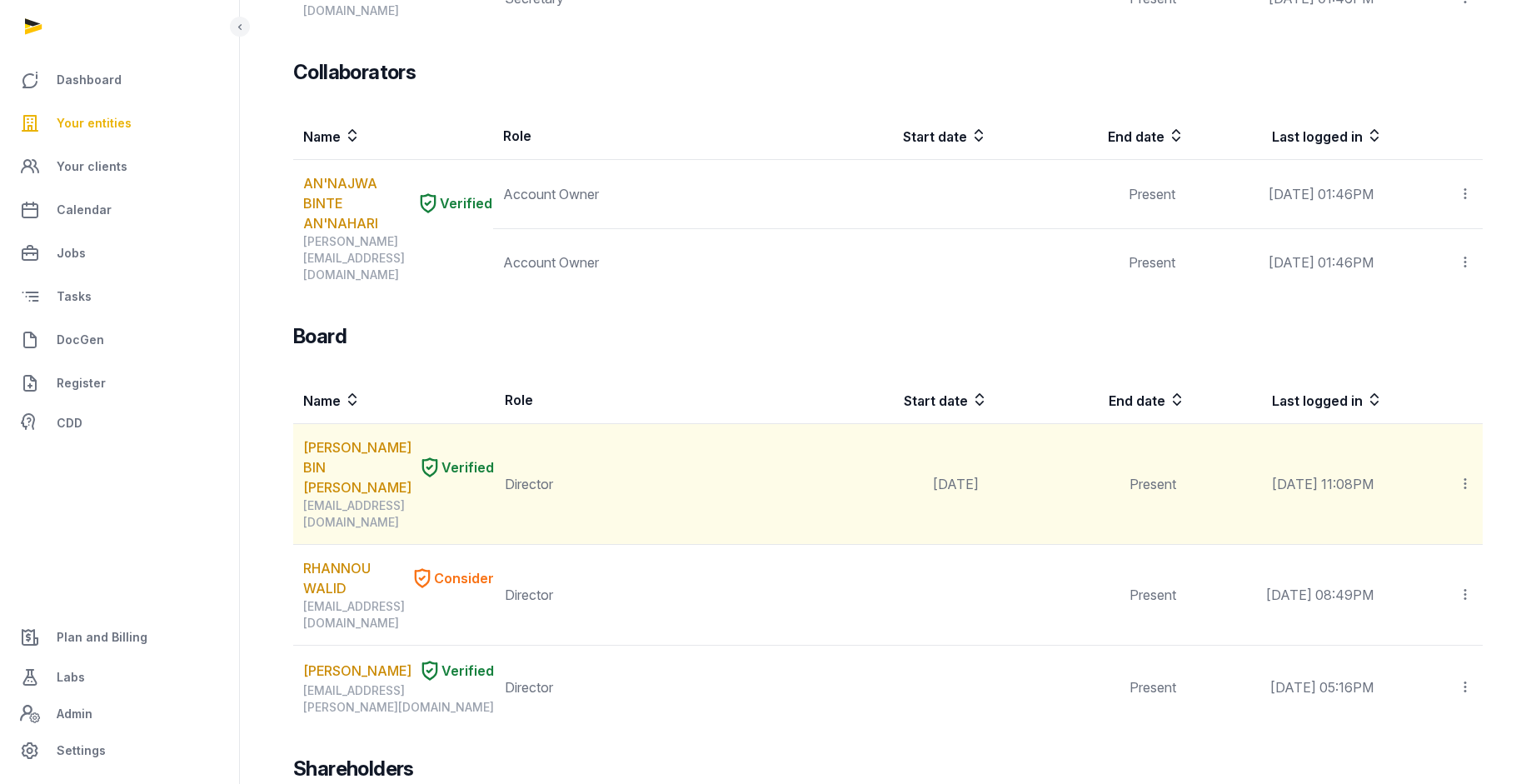
click at [1467, 475] on icon at bounding box center [1464, 484] width 15 height 18
click at [1400, 546] on div "Edit role" at bounding box center [1405, 562] width 134 height 33
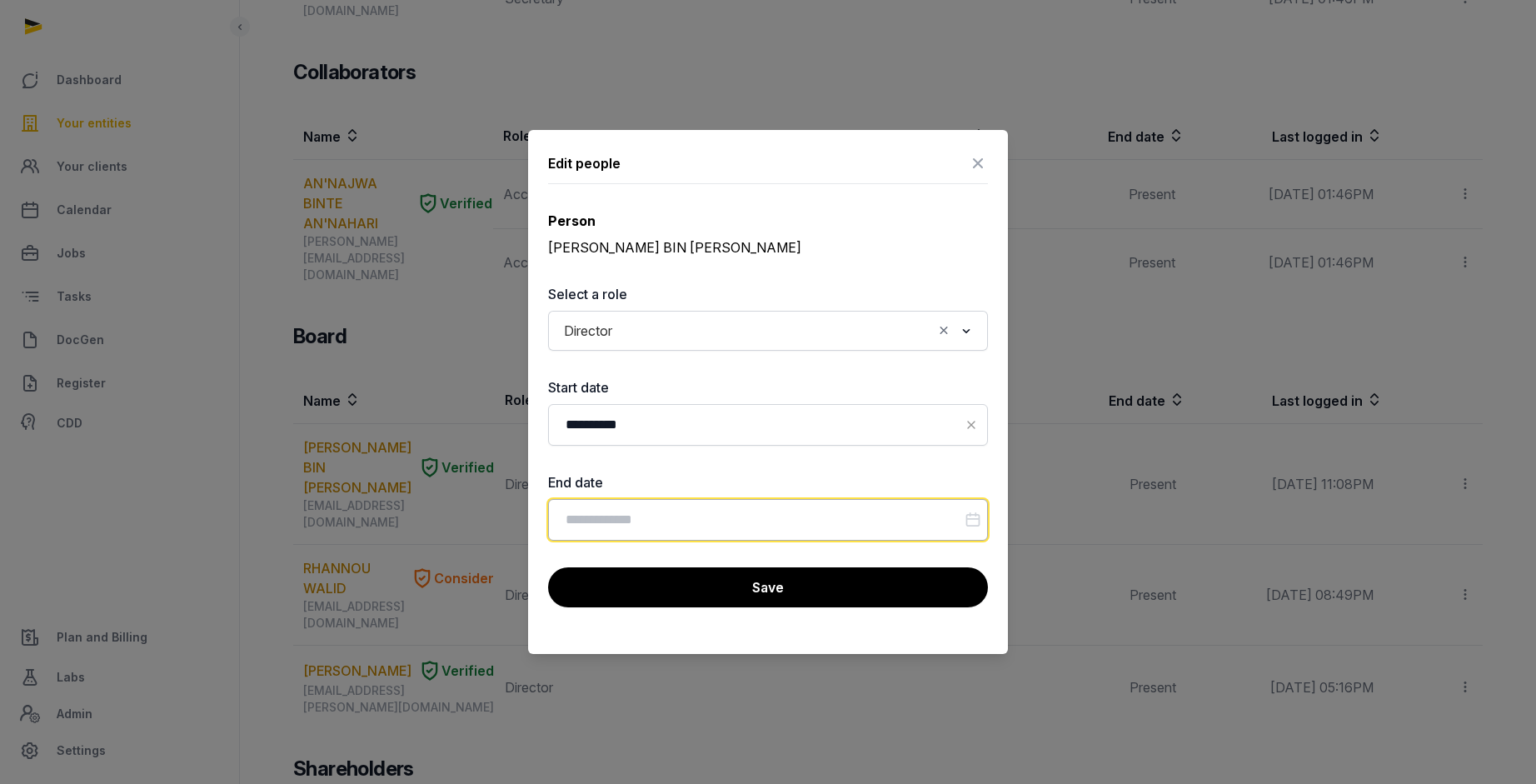
click at [632, 508] on input "Datepicker input" at bounding box center [768, 520] width 440 height 41
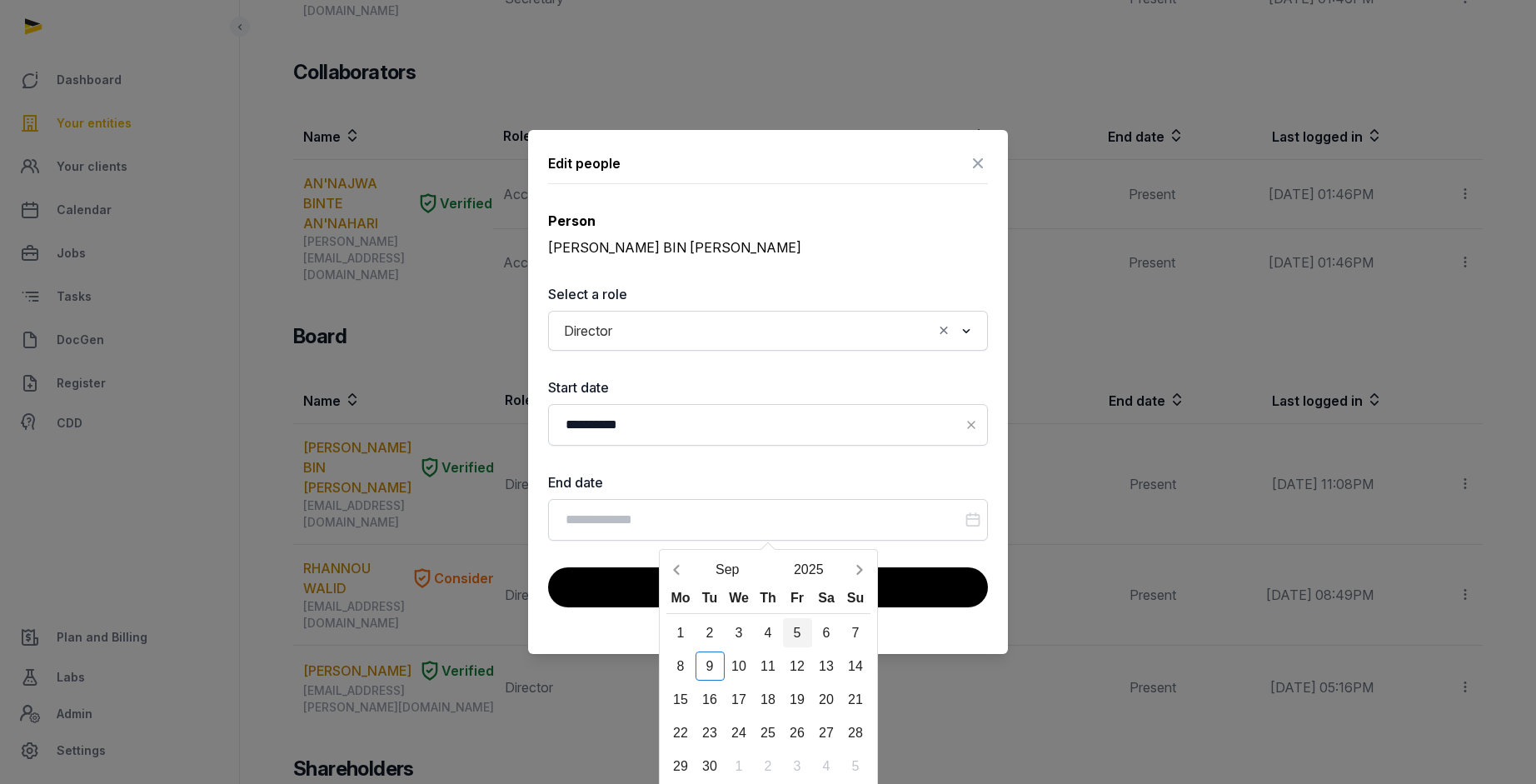
click at [799, 633] on div "5" at bounding box center [798, 633] width 30 height 30
type input "**********"
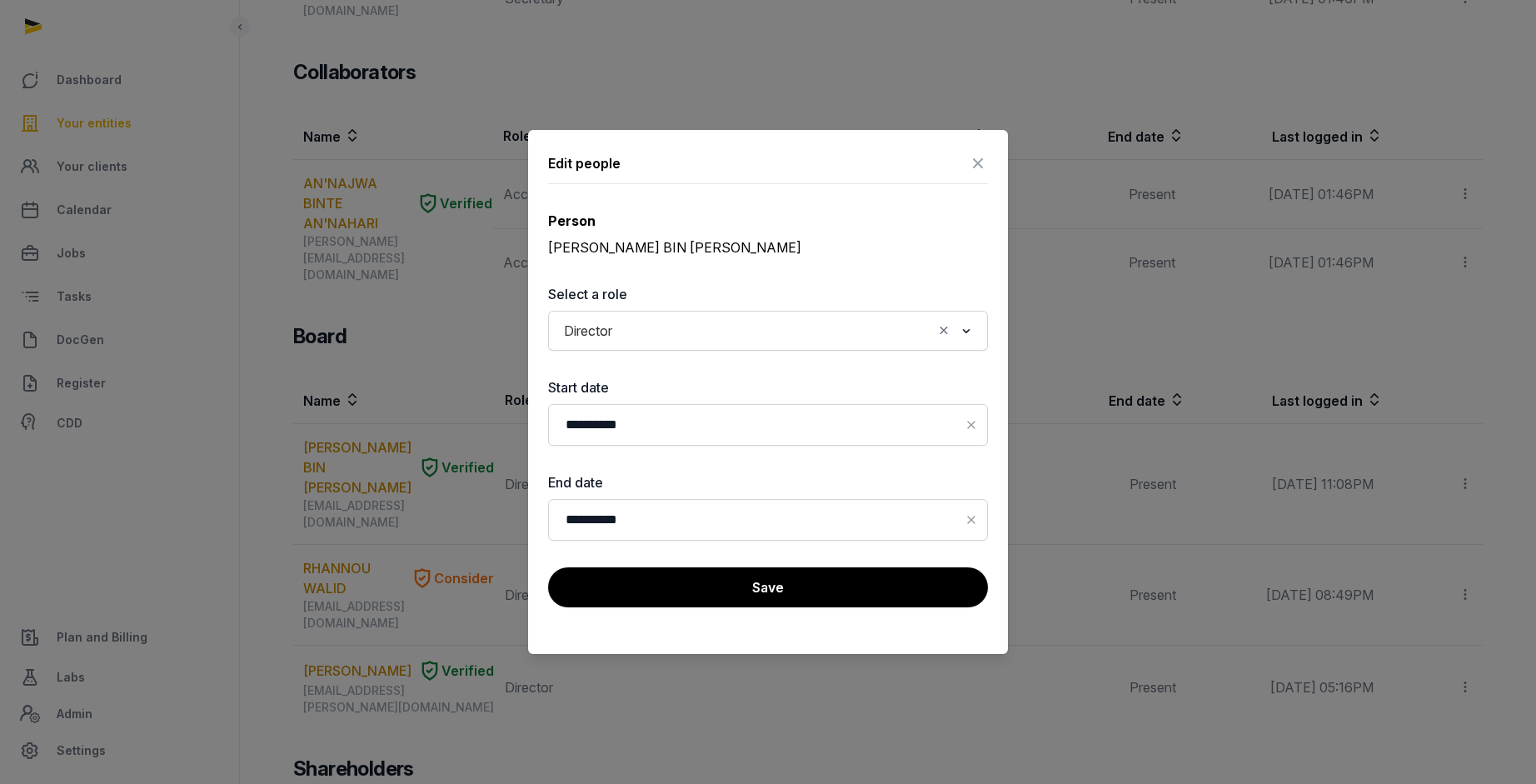
click at [655, 579] on button "Save" at bounding box center [768, 587] width 440 height 40
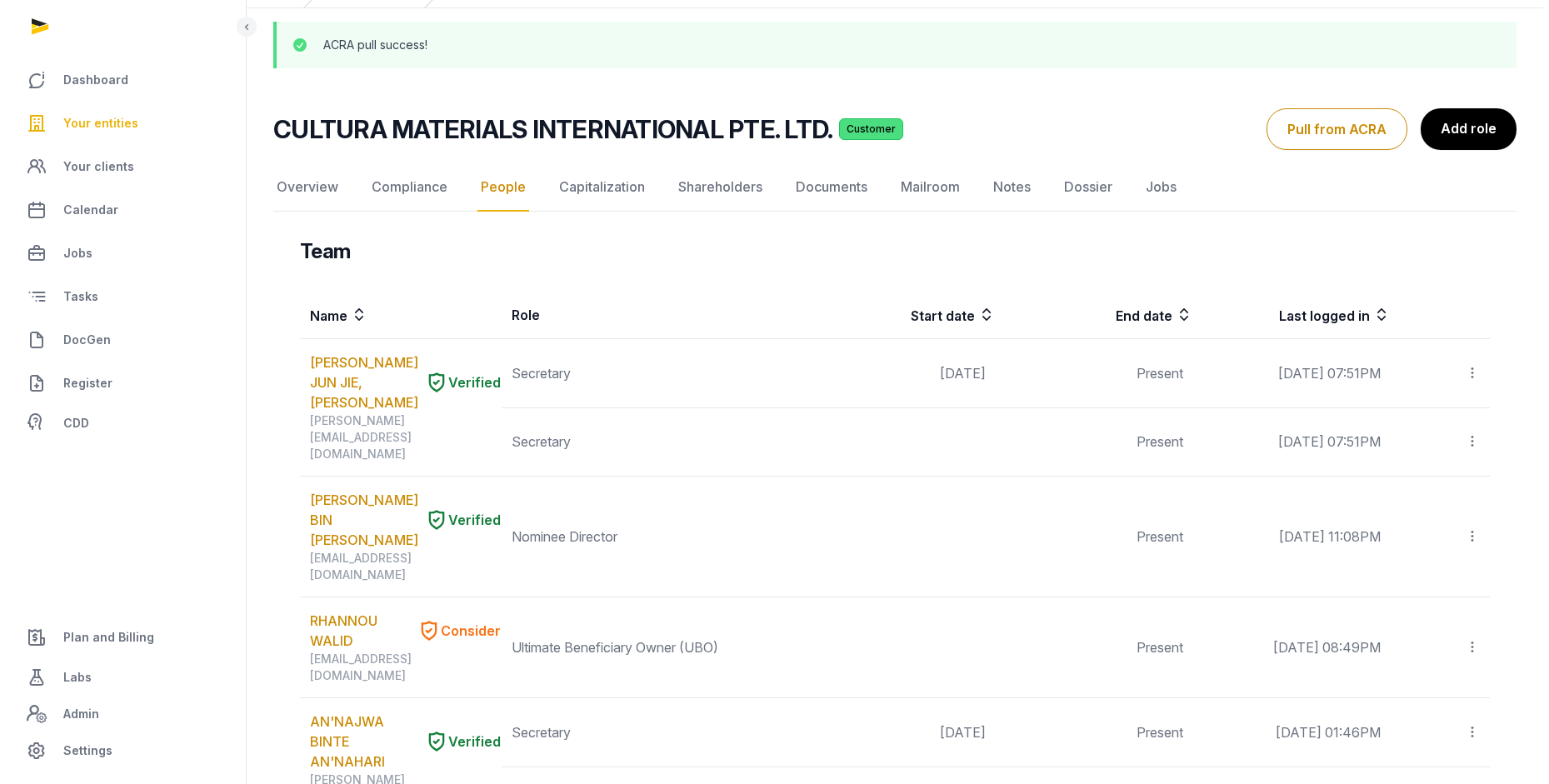
scroll to position [0, 0]
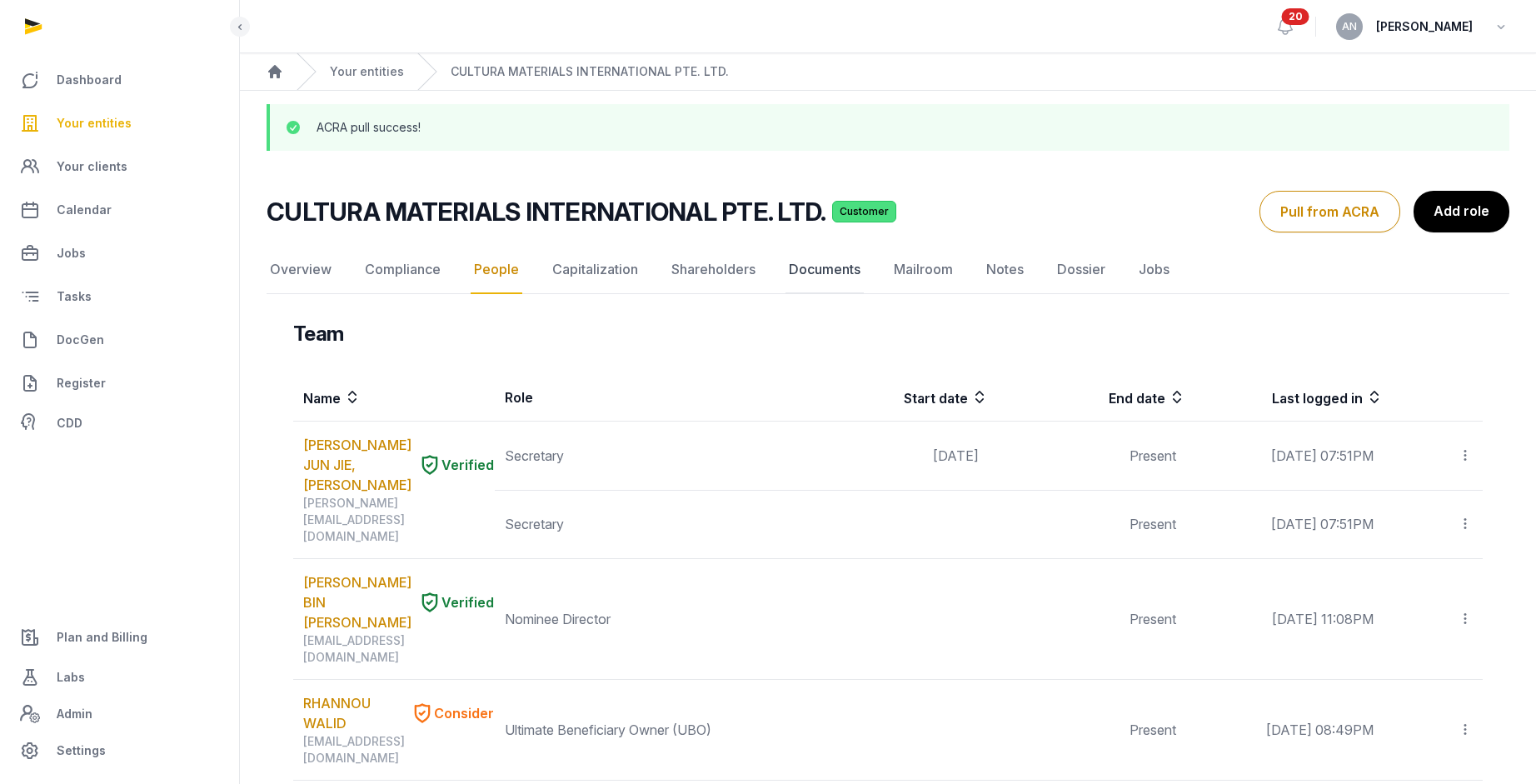
click at [847, 253] on link "Documents" at bounding box center [824, 270] width 78 height 48
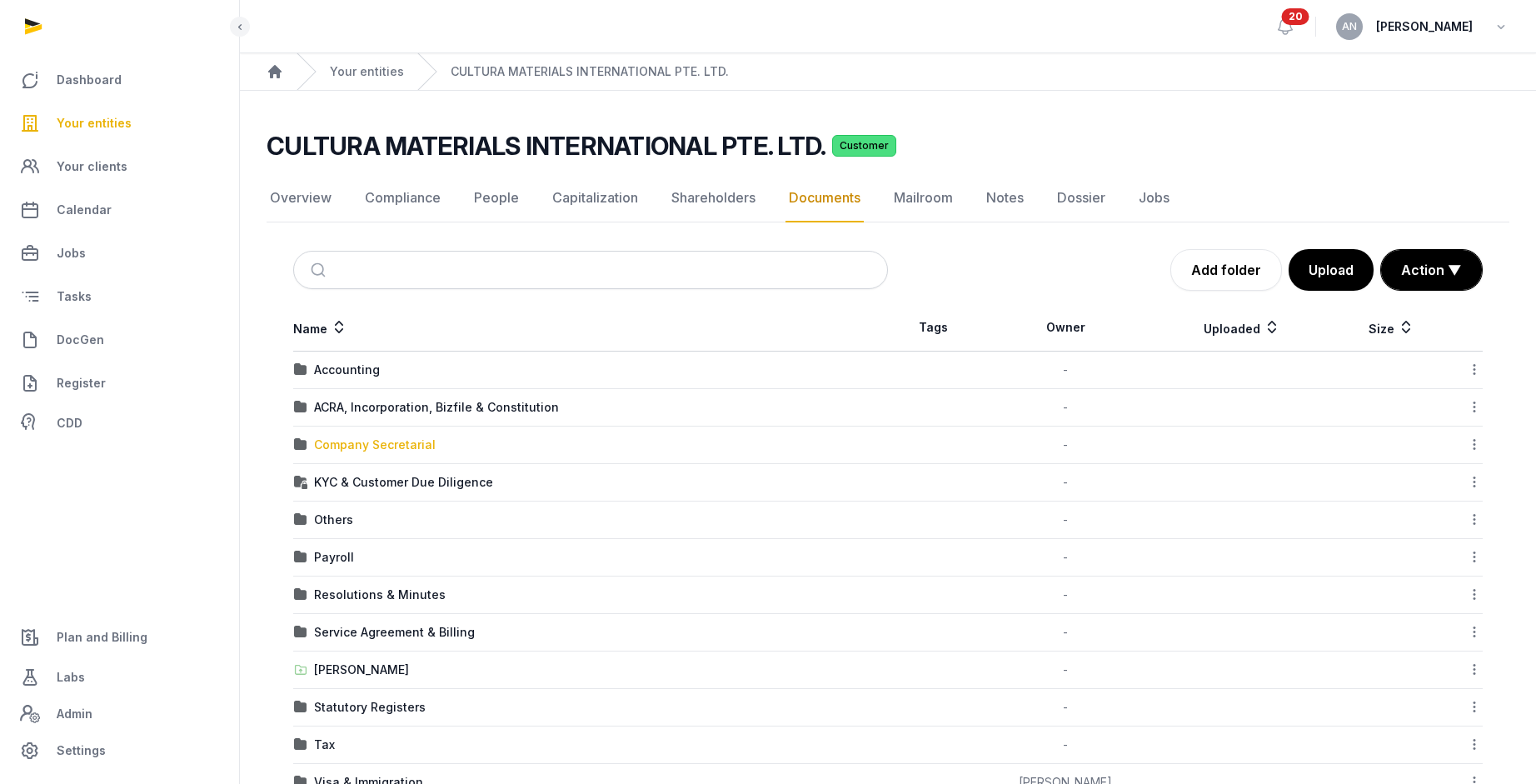
click at [383, 452] on div "Company Secretarial" at bounding box center [375, 444] width 122 height 17
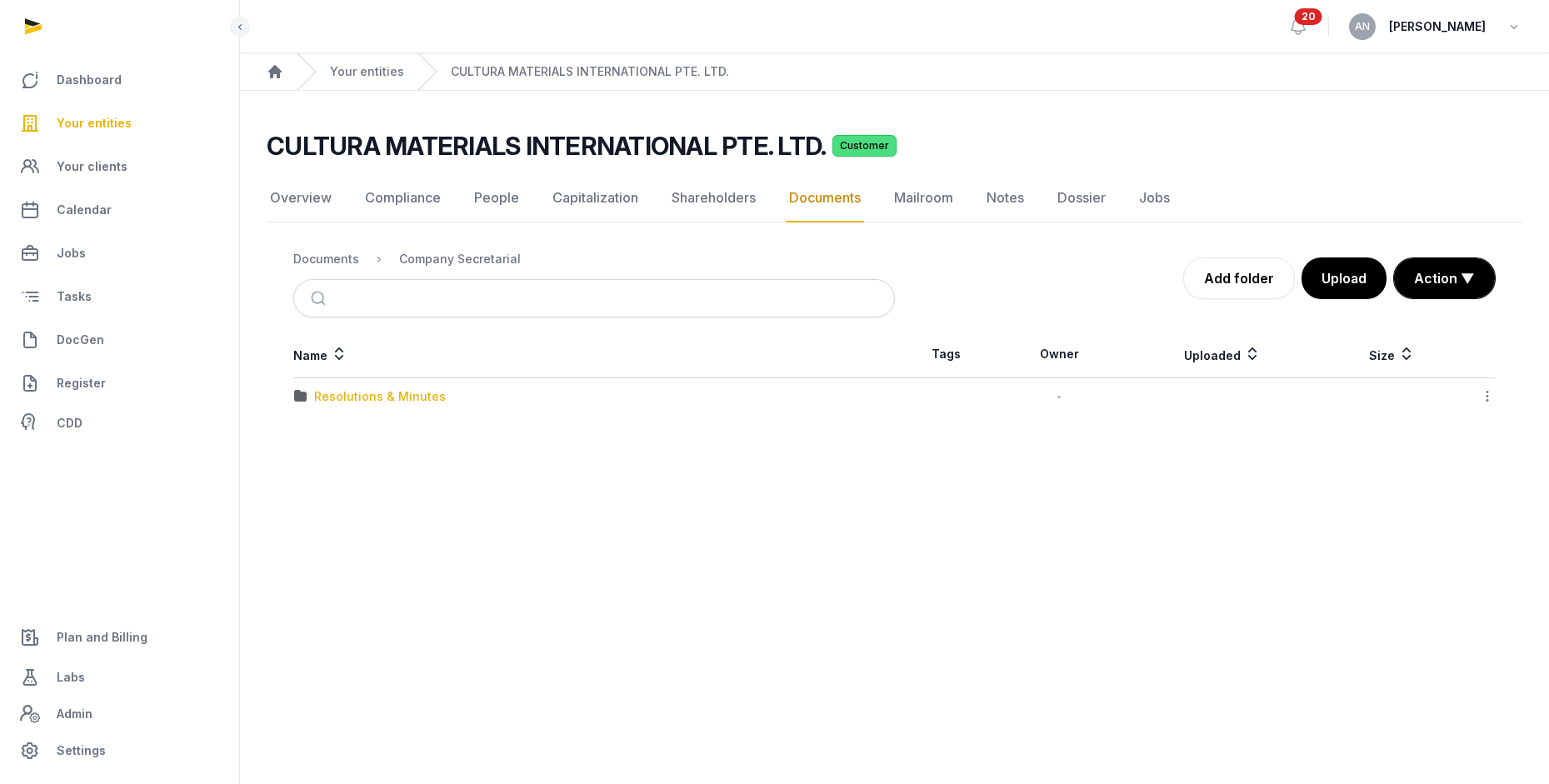
click at [377, 400] on div "Resolutions & Minutes" at bounding box center [379, 396] width 132 height 17
click at [342, 405] on td "2025" at bounding box center [593, 397] width 601 height 38
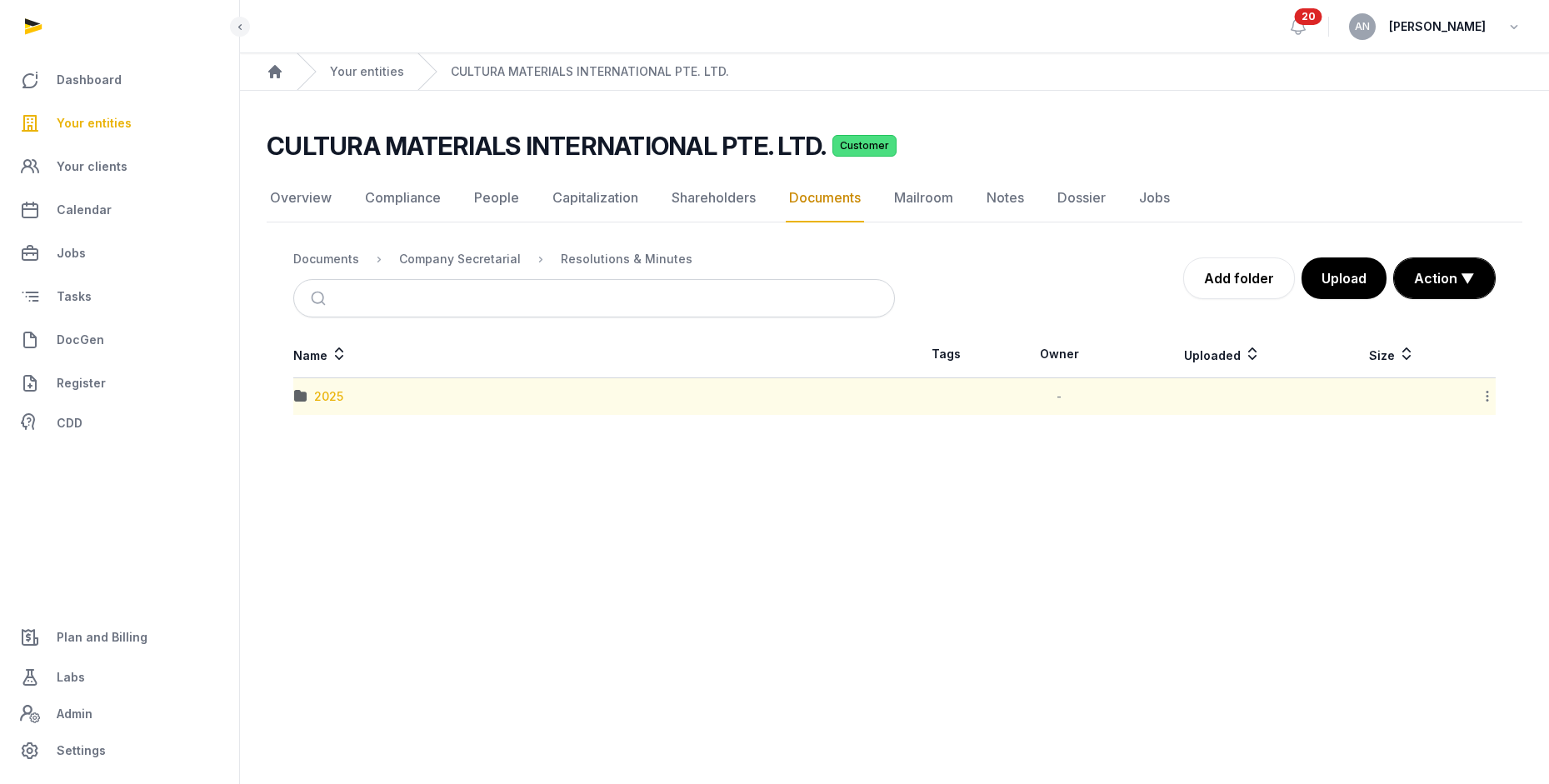
click at [338, 400] on div "2025" at bounding box center [328, 396] width 30 height 17
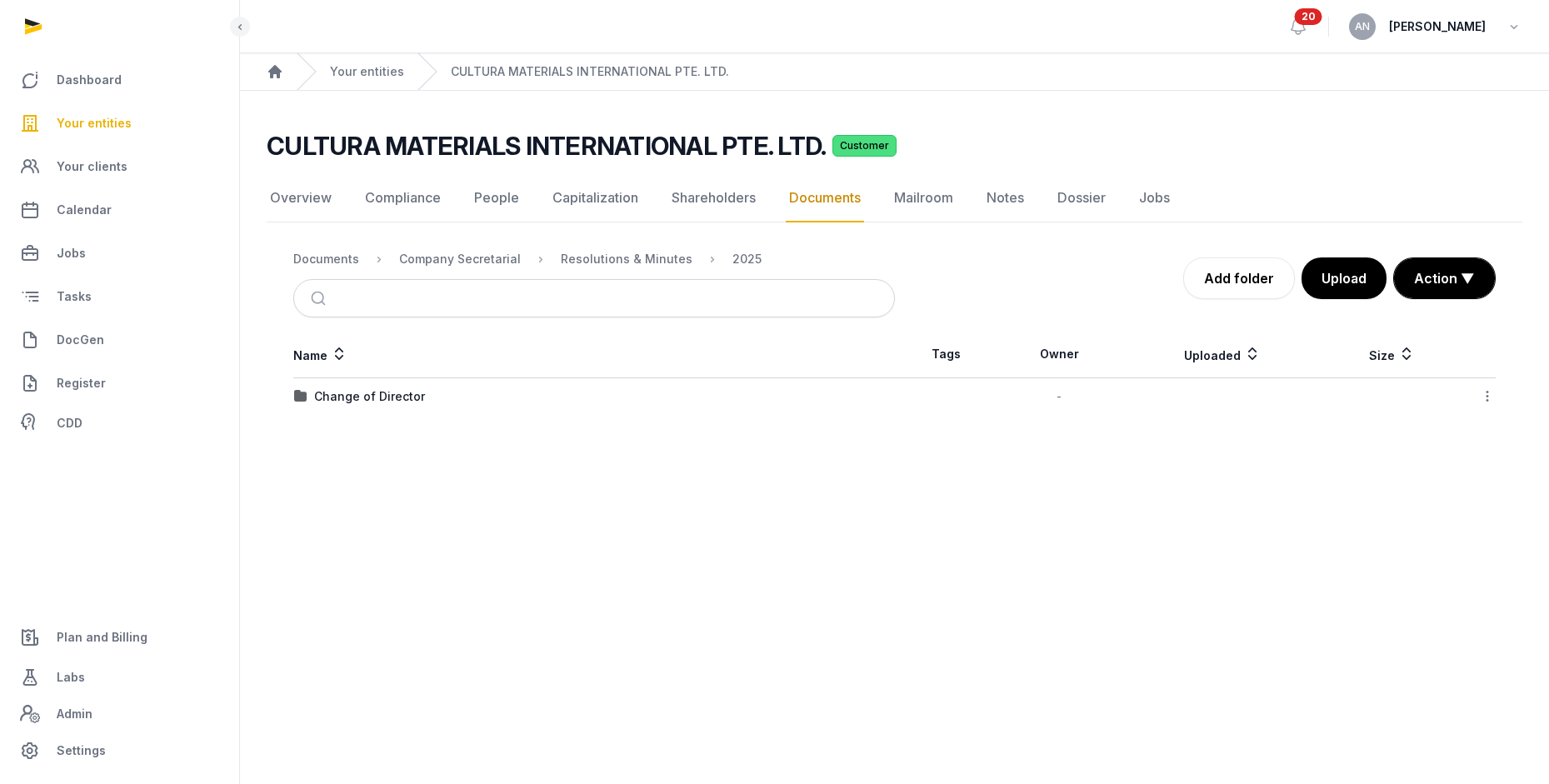
click at [371, 399] on div "Change of Director" at bounding box center [369, 396] width 111 height 17
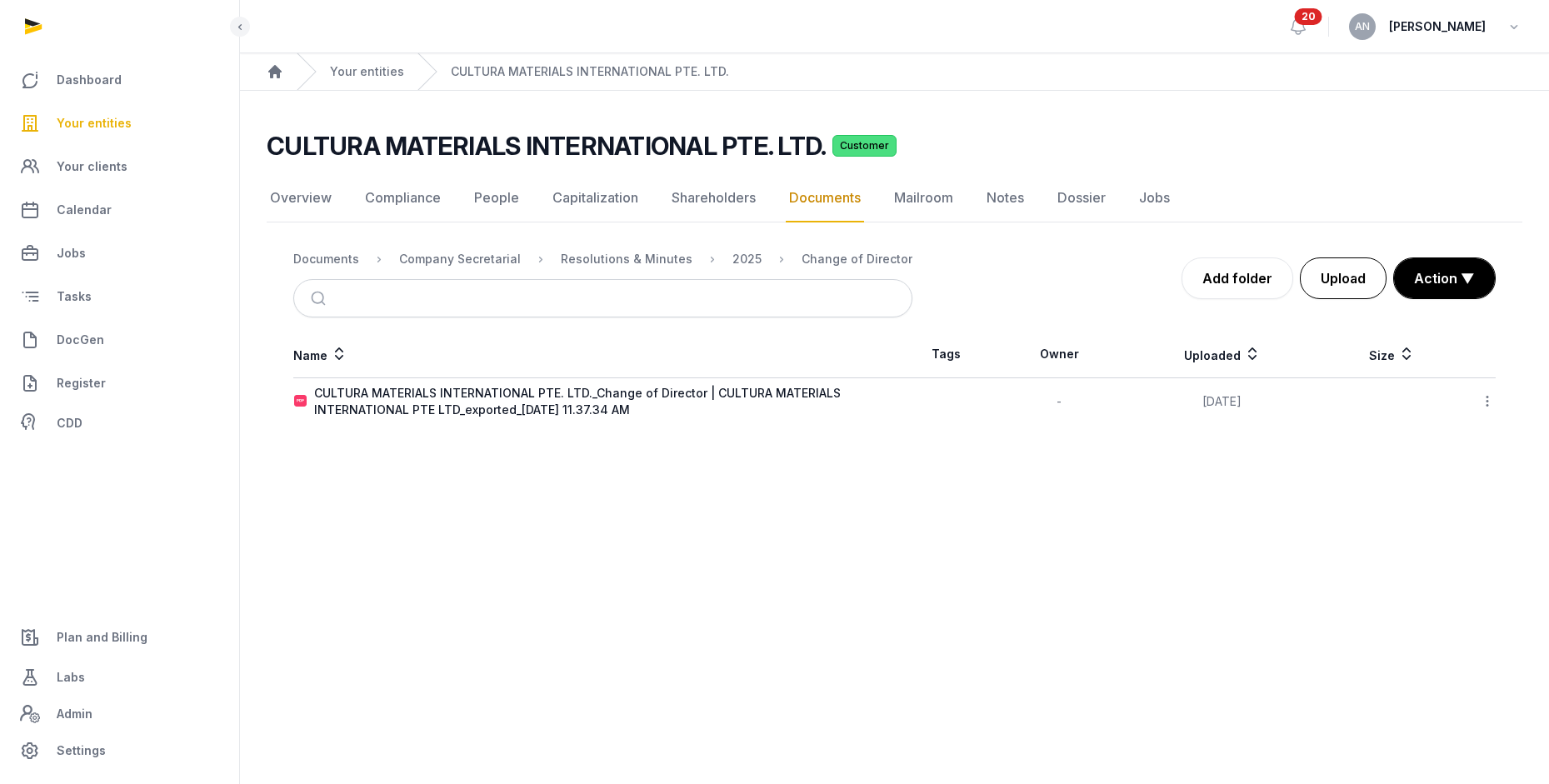
click at [1361, 266] on button "Upload" at bounding box center [1343, 278] width 87 height 41
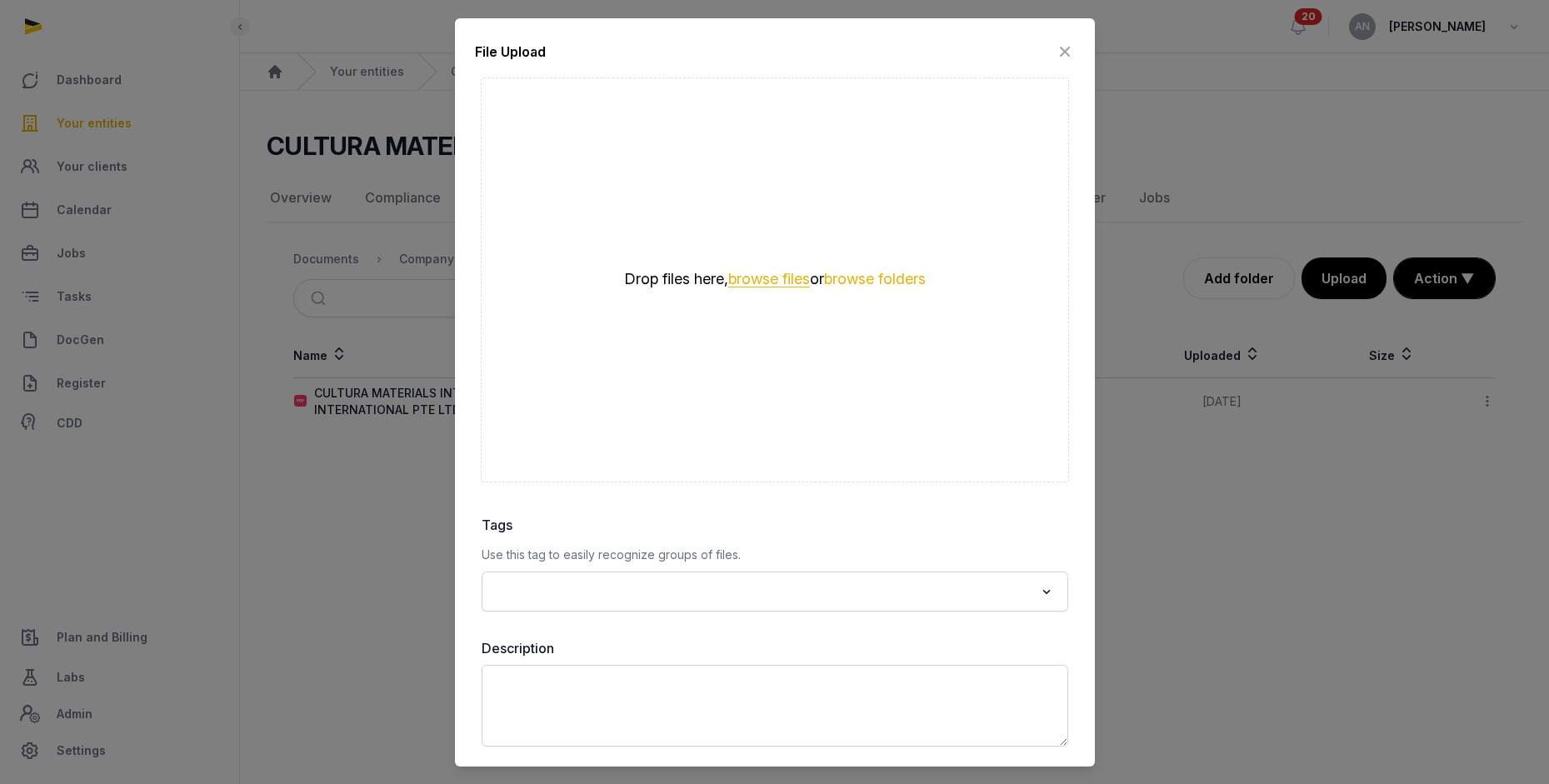
click at [773, 277] on button "browse files" at bounding box center [768, 280] width 82 height 16
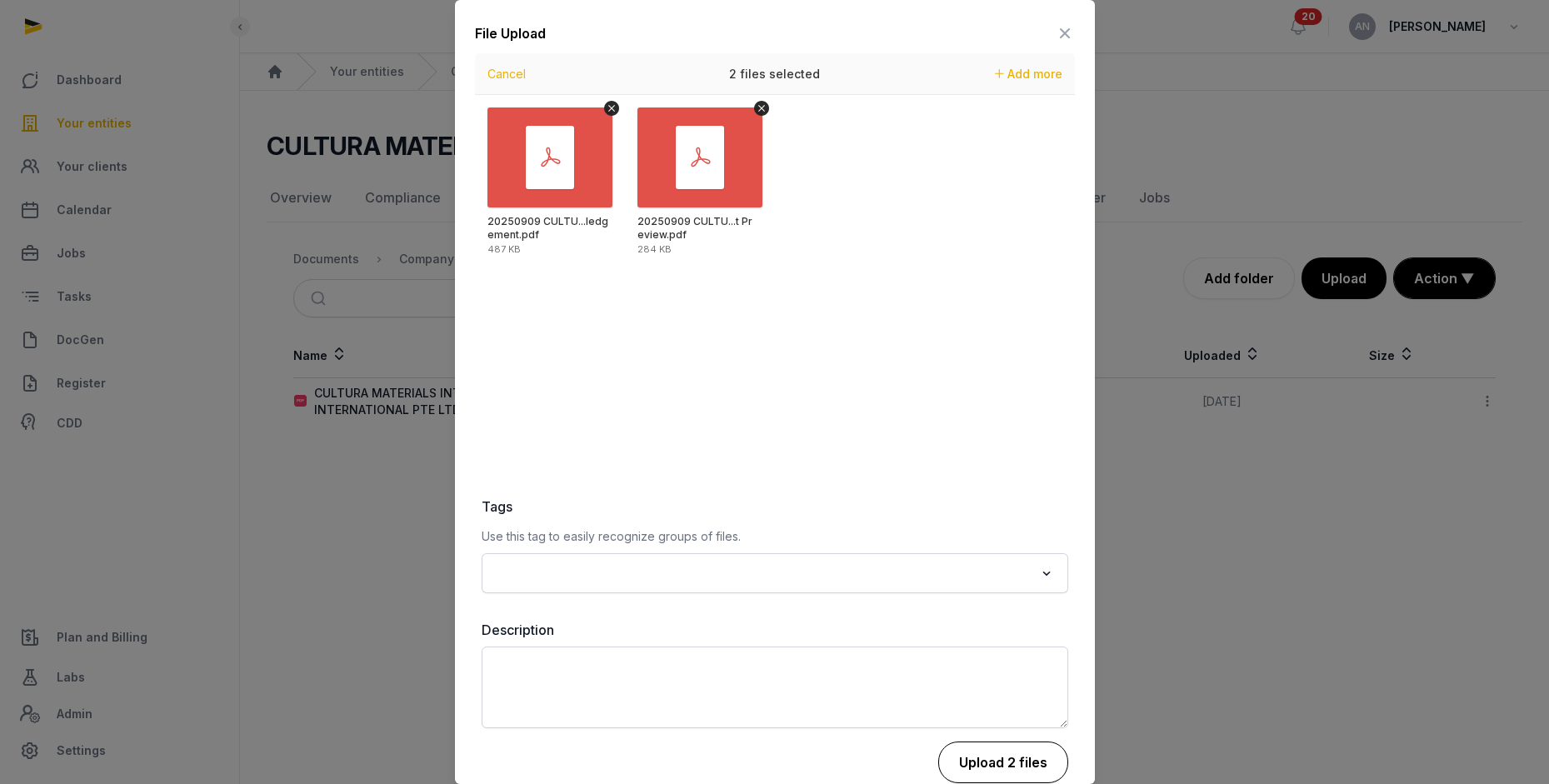
click at [984, 745] on button "Upload 2 files" at bounding box center [1002, 762] width 130 height 41
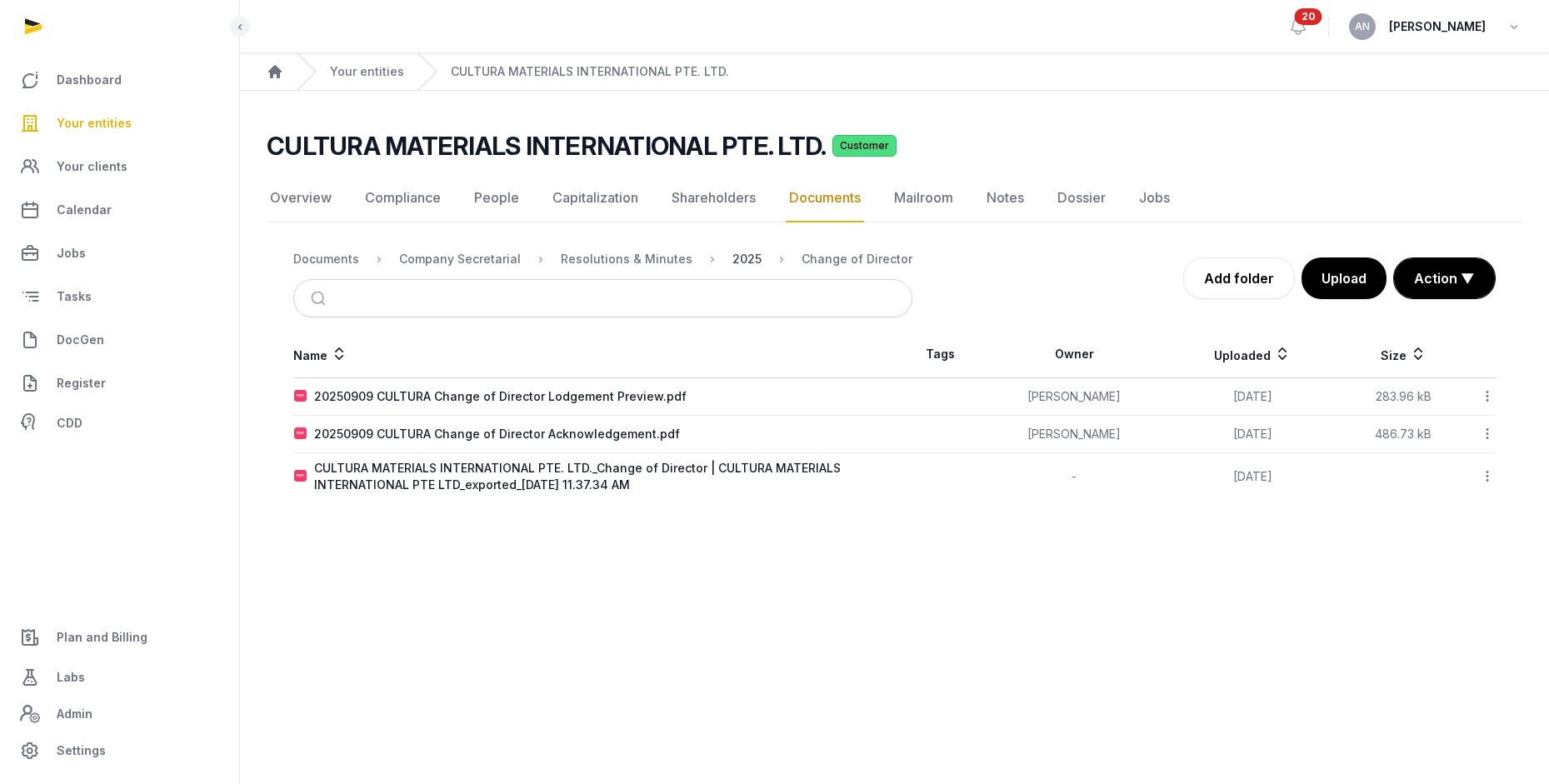
click at [732, 261] on div "2025" at bounding box center [747, 259] width 30 height 17
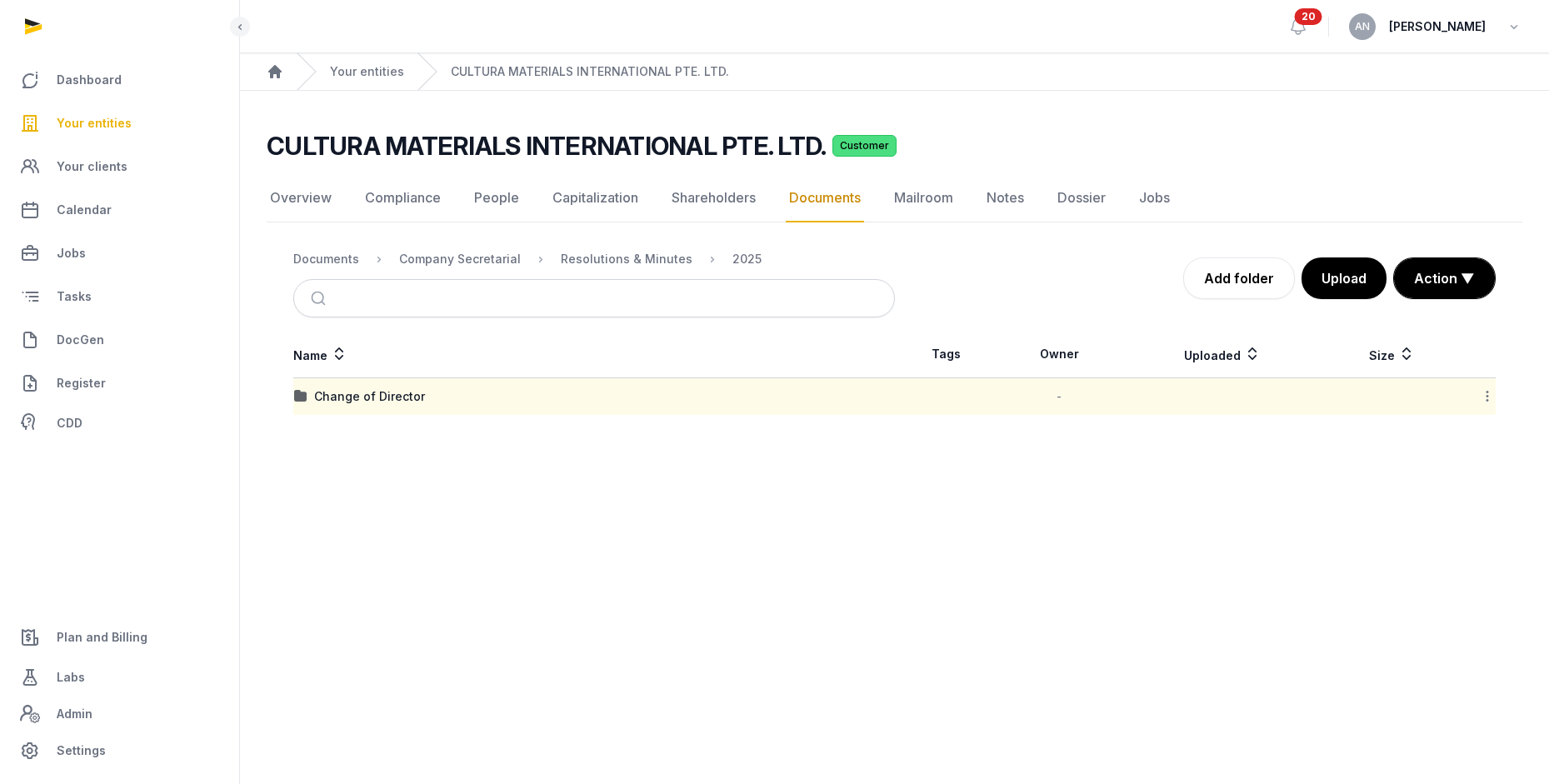
click at [1490, 390] on icon at bounding box center [1487, 396] width 15 height 18
click at [1451, 525] on div "Copy link" at bounding box center [1428, 529] width 134 height 30
